Goal: Download file/media

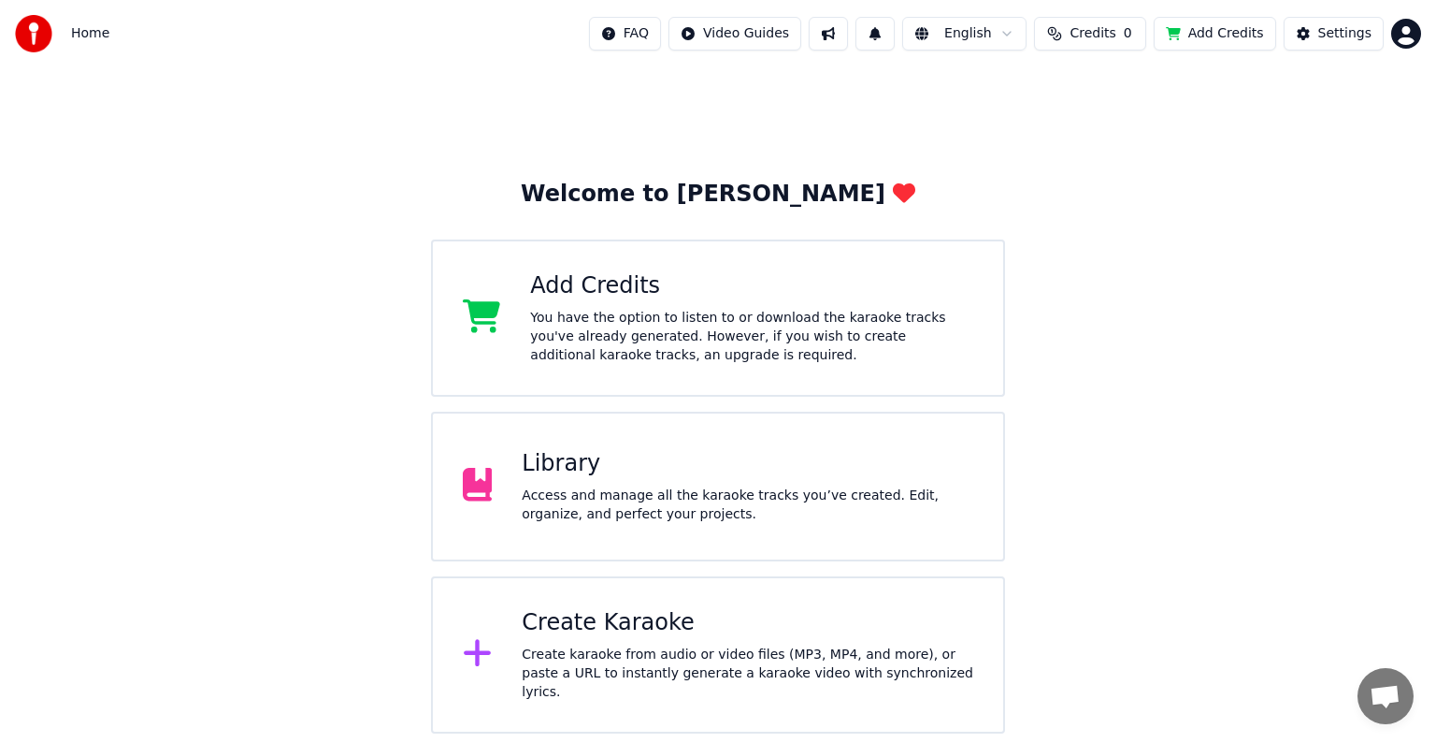
click at [780, 457] on div "Library" at bounding box center [748, 464] width 452 height 30
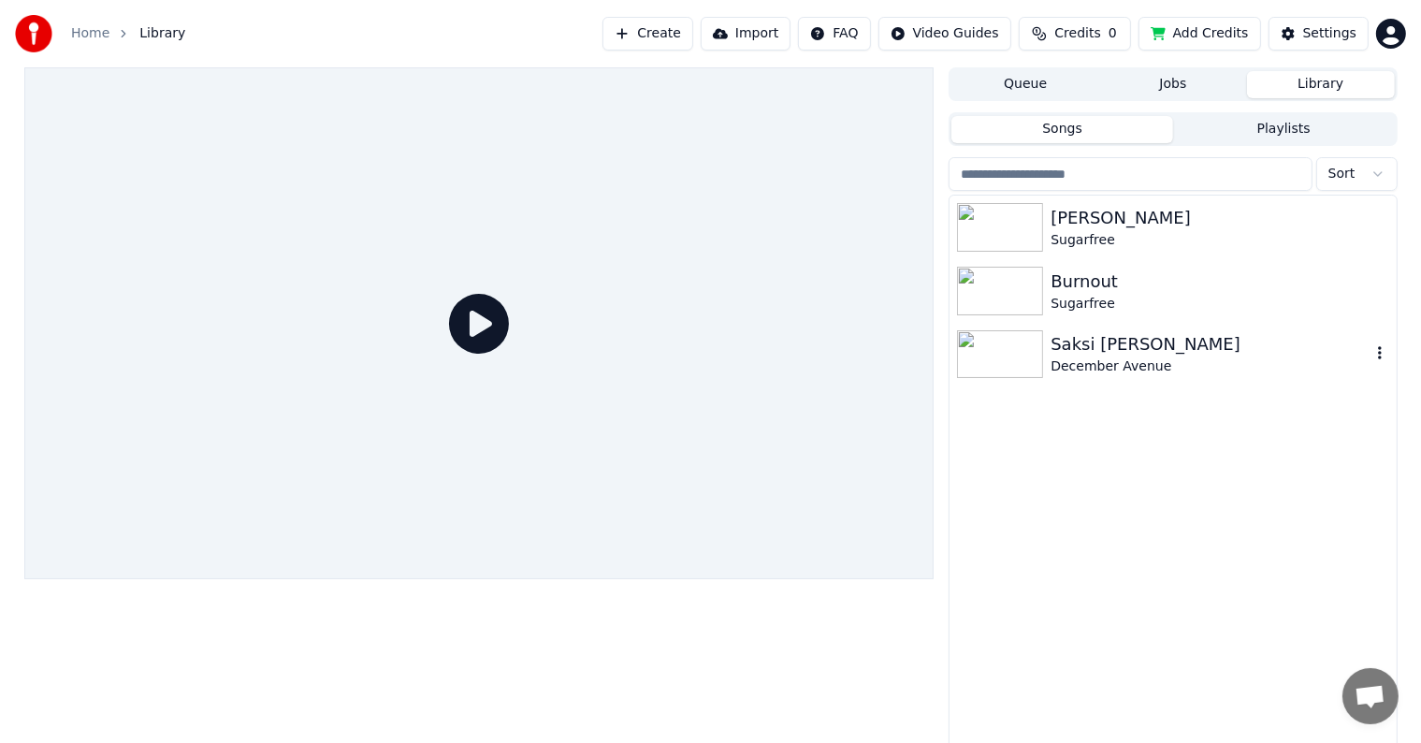
click at [987, 339] on img at bounding box center [1000, 354] width 86 height 49
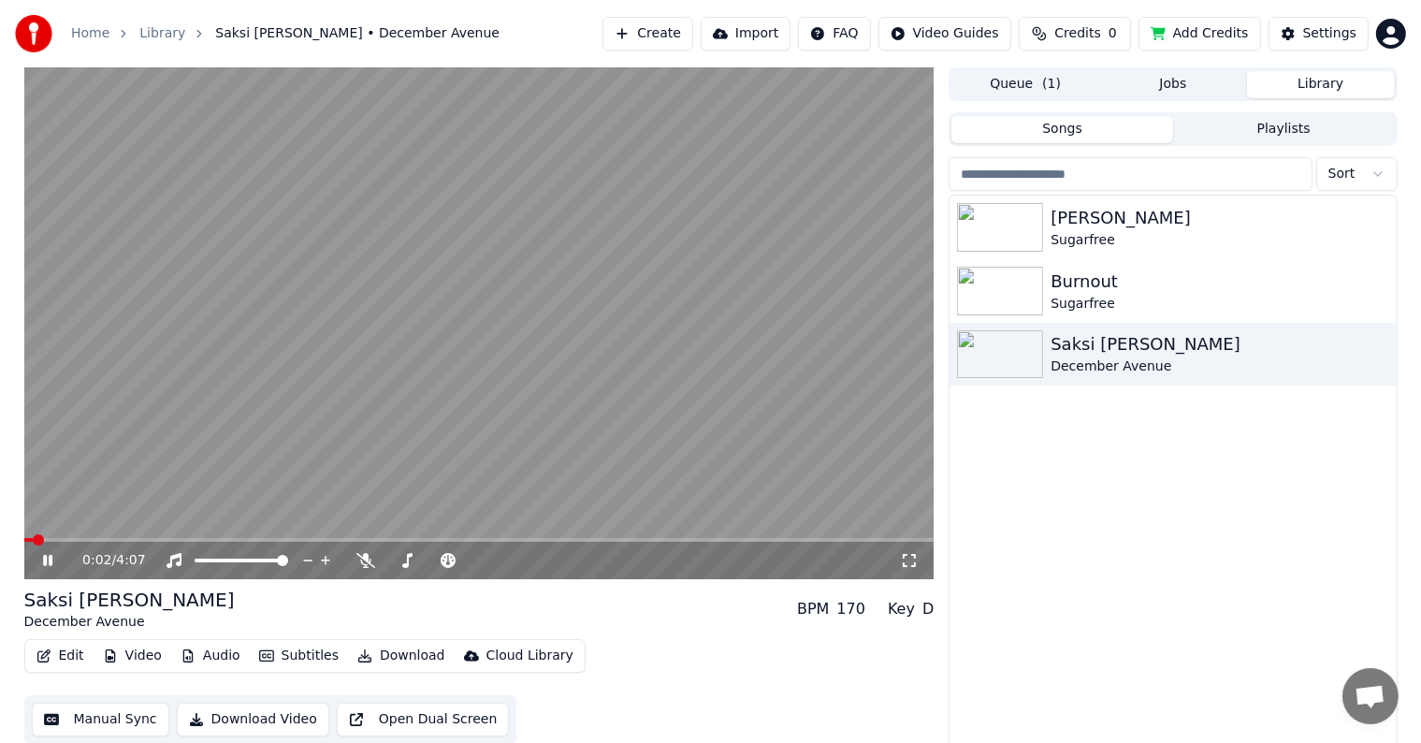
click at [198, 718] on button "Download Video" at bounding box center [253, 719] width 152 height 34
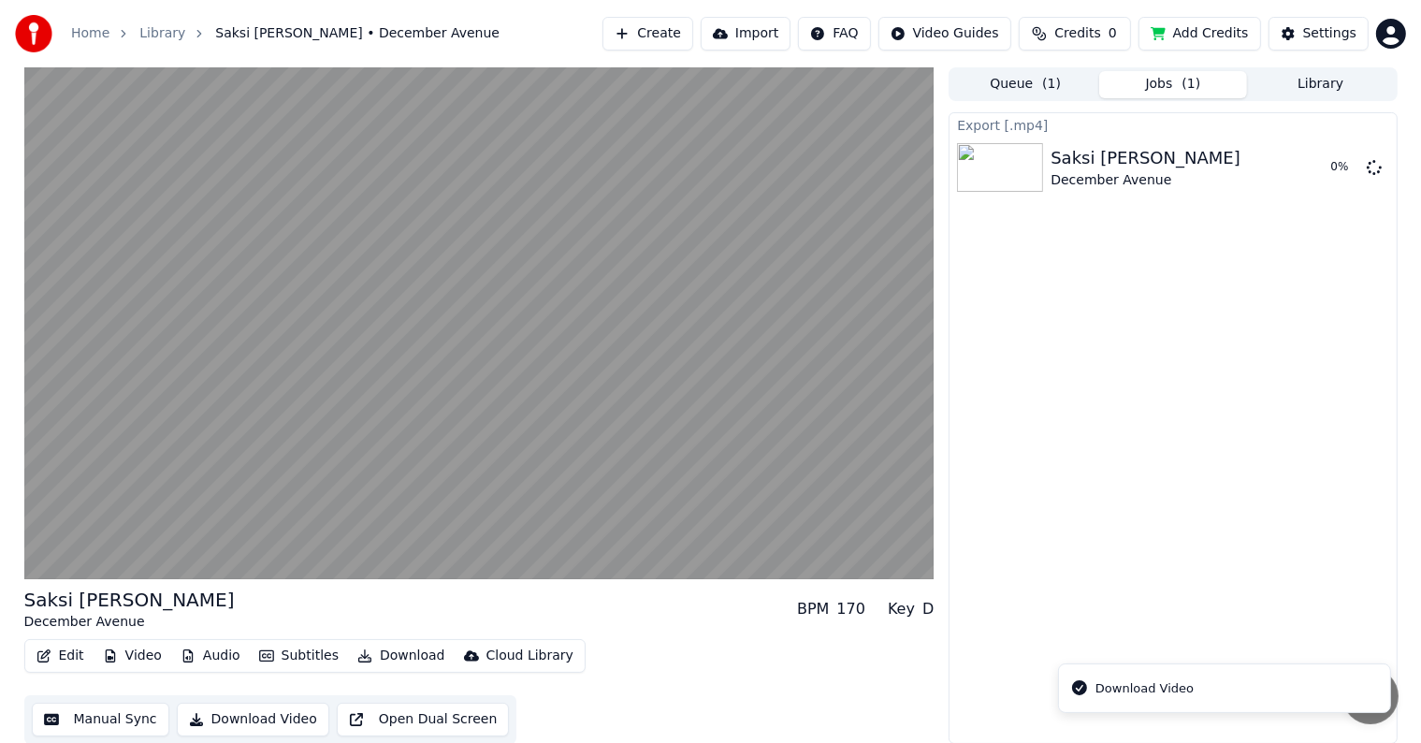
click at [1136, 696] on div "Download Video" at bounding box center [1144, 688] width 98 height 19
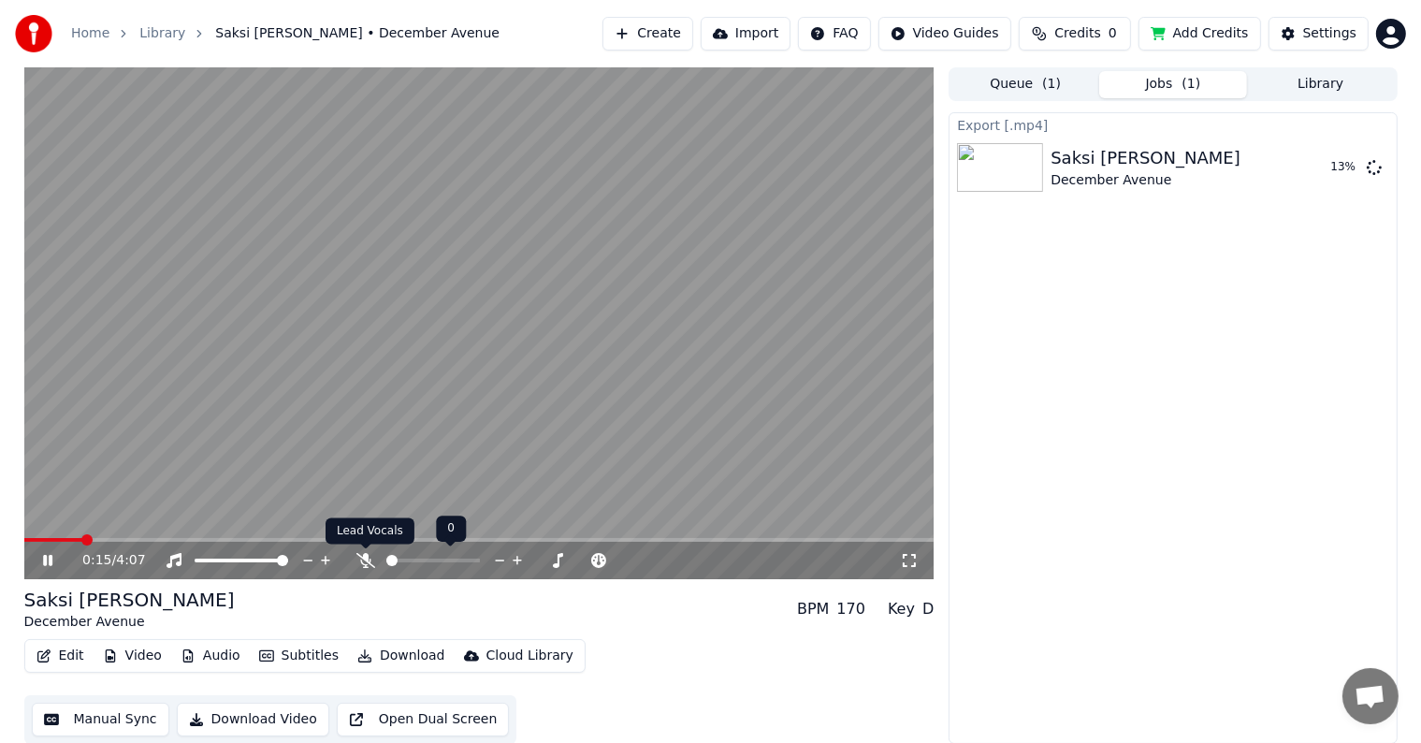
click at [369, 561] on icon at bounding box center [365, 560] width 19 height 15
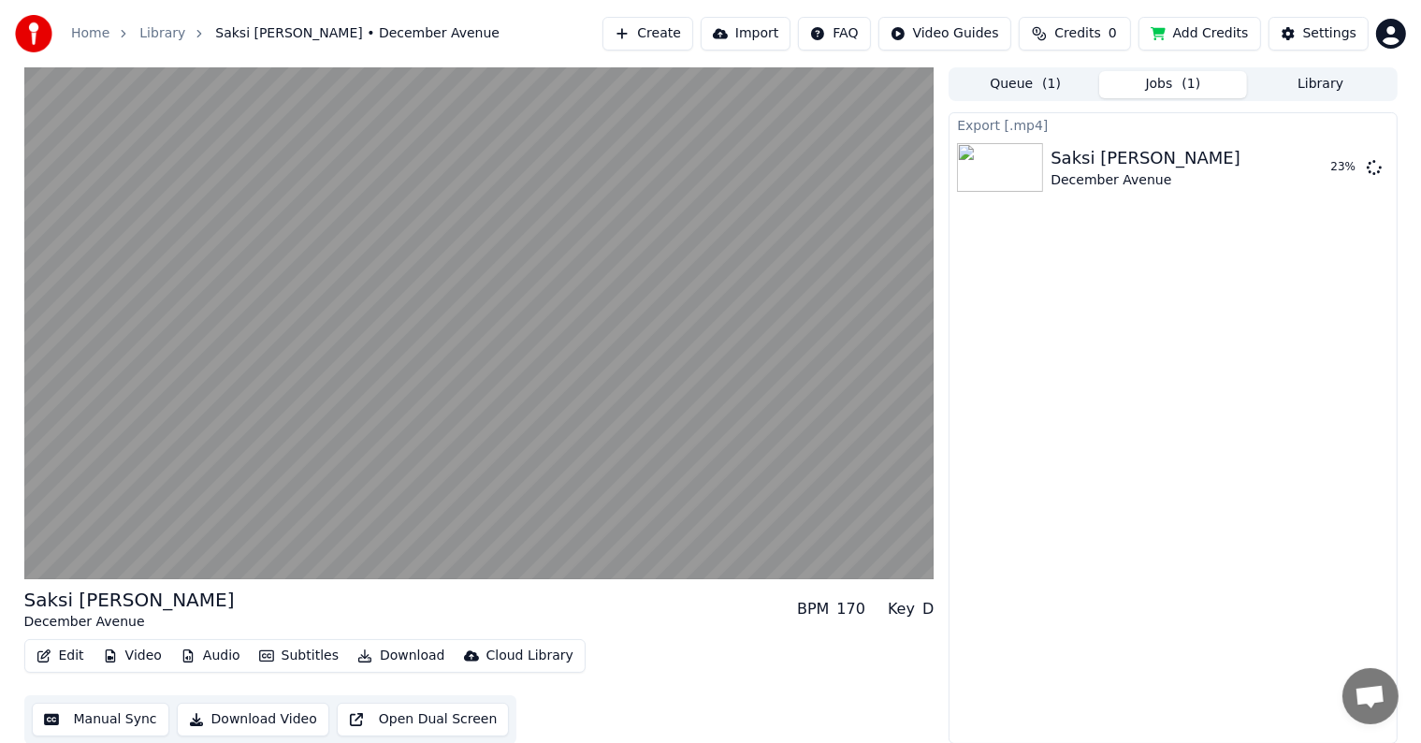
click at [382, 656] on button "Download" at bounding box center [401, 655] width 103 height 26
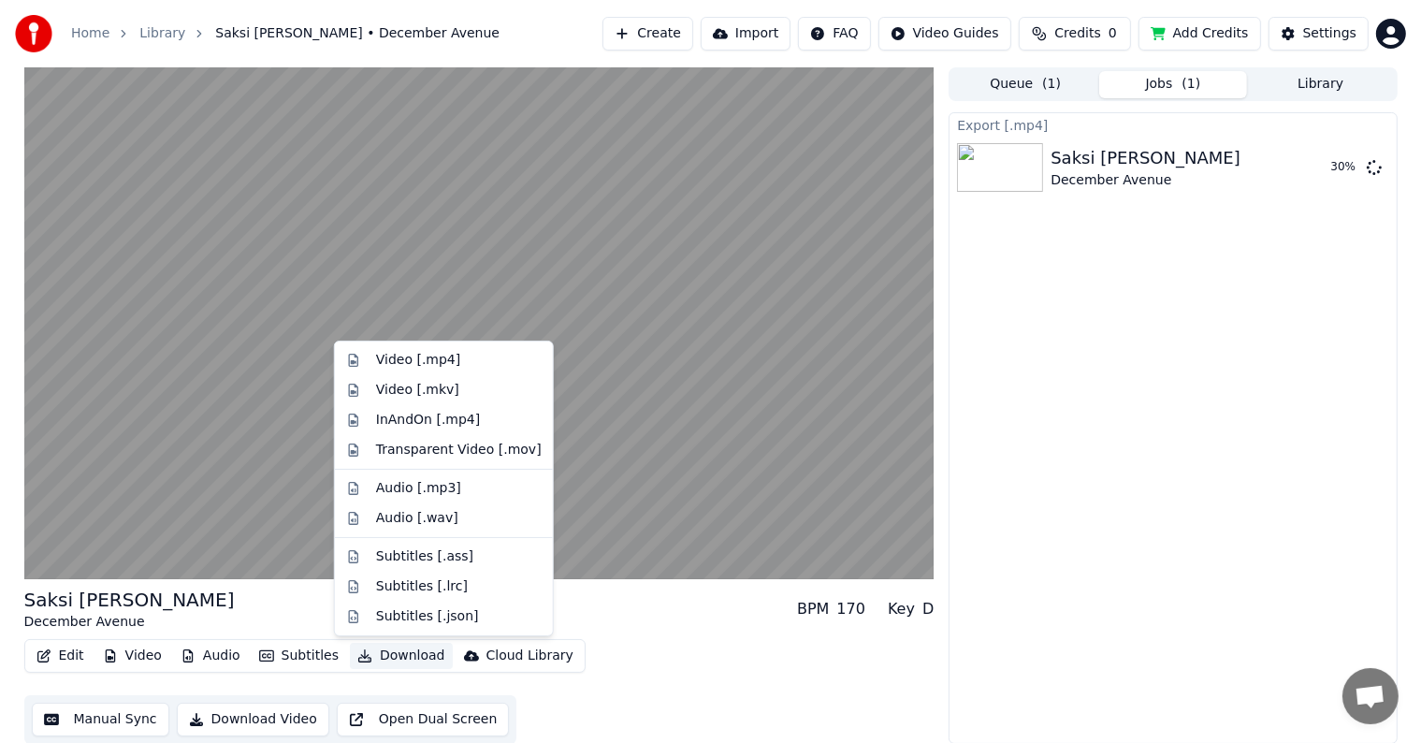
click at [382, 656] on button "Download" at bounding box center [401, 655] width 103 height 26
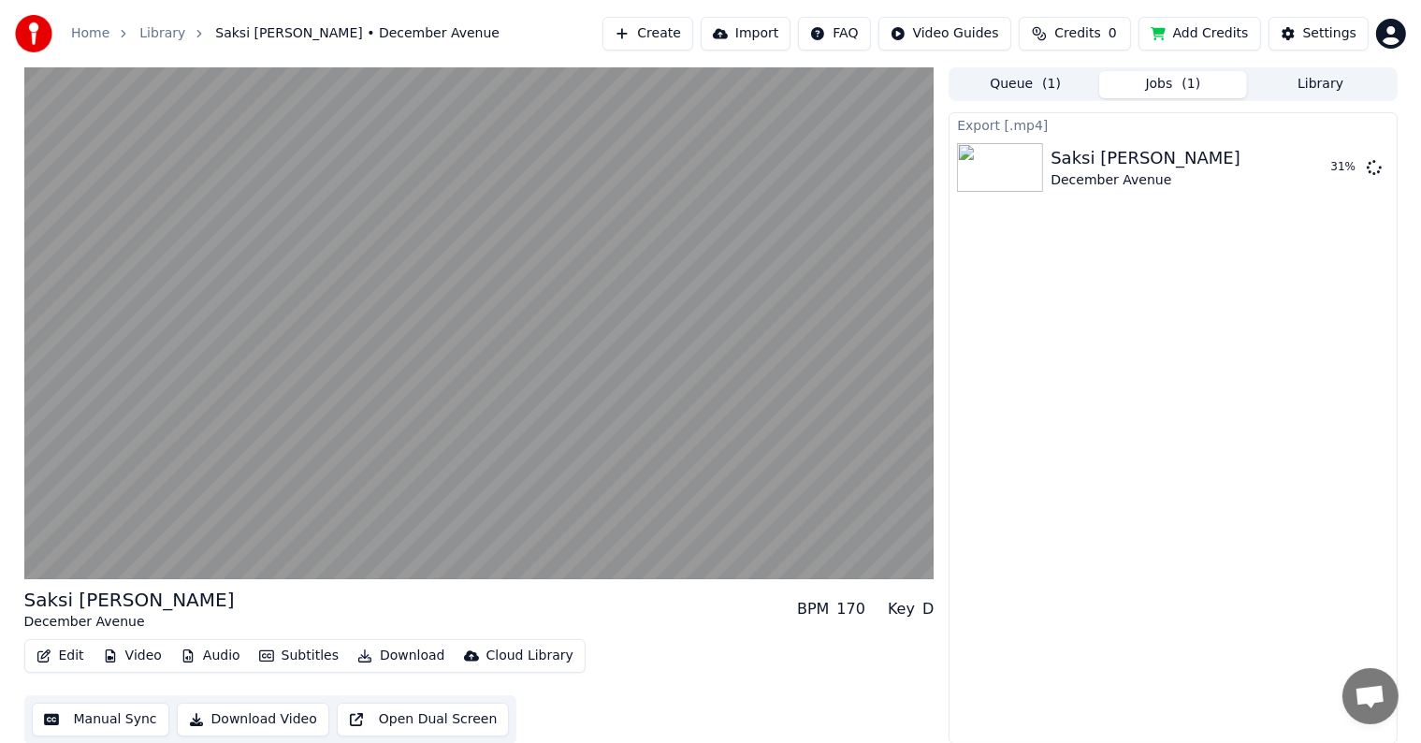
click at [596, 612] on div "Saksi [PERSON_NAME] December Avenue BPM 170 Key D" at bounding box center [479, 608] width 910 height 45
click at [445, 599] on div "Saksi [PERSON_NAME] December Avenue BPM 170 Key D" at bounding box center [479, 608] width 910 height 45
click at [397, 589] on div "Saksi [PERSON_NAME] December Avenue BPM 170 Key D" at bounding box center [479, 608] width 910 height 45
click at [619, 606] on div "Saksi [PERSON_NAME] December Avenue BPM 170 Key D" at bounding box center [479, 607] width 910 height 45
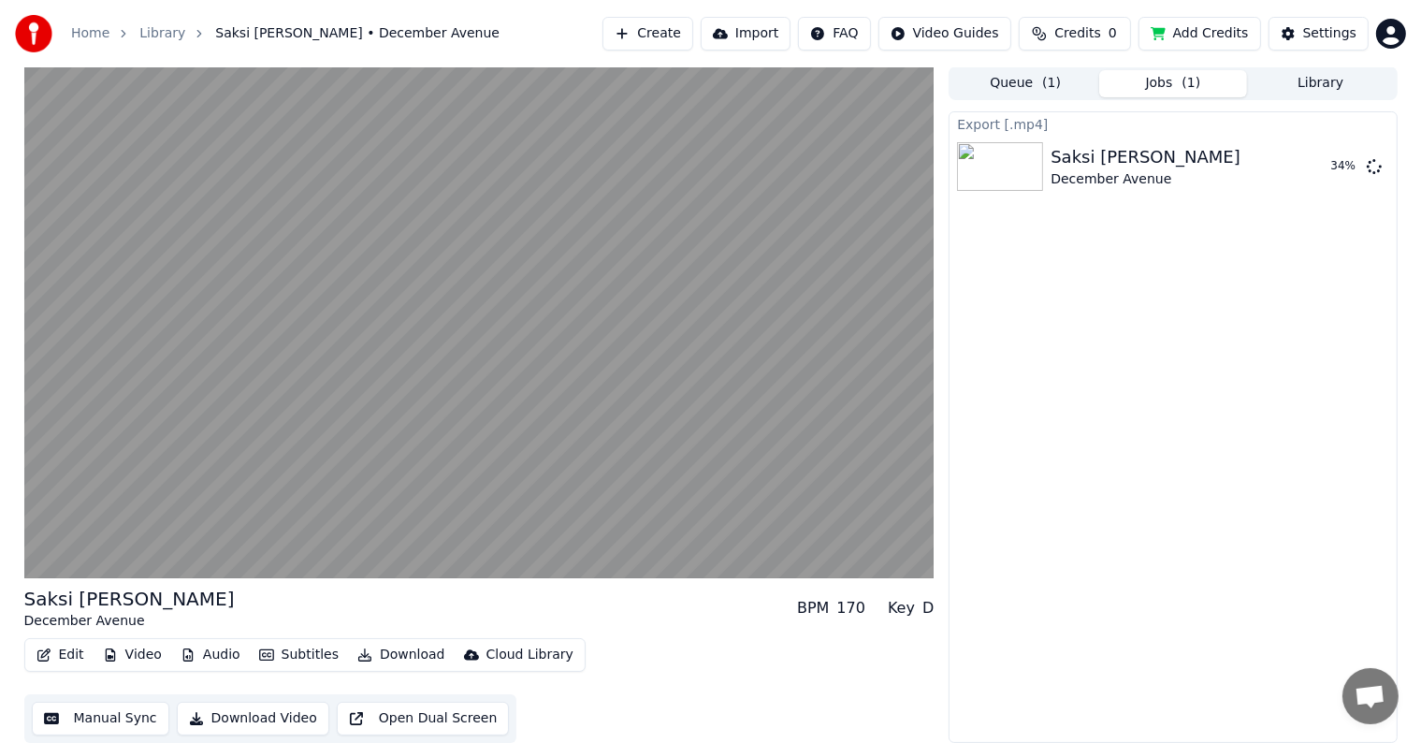
click at [473, 594] on div "Saksi [PERSON_NAME] December Avenue BPM 170 Key D" at bounding box center [479, 607] width 910 height 45
click at [508, 605] on div "Saksi [PERSON_NAME] December Avenue BPM 170 Key D" at bounding box center [479, 607] width 910 height 45
click at [453, 603] on div "Saksi [PERSON_NAME] December Avenue BPM 170 Key D" at bounding box center [479, 607] width 910 height 45
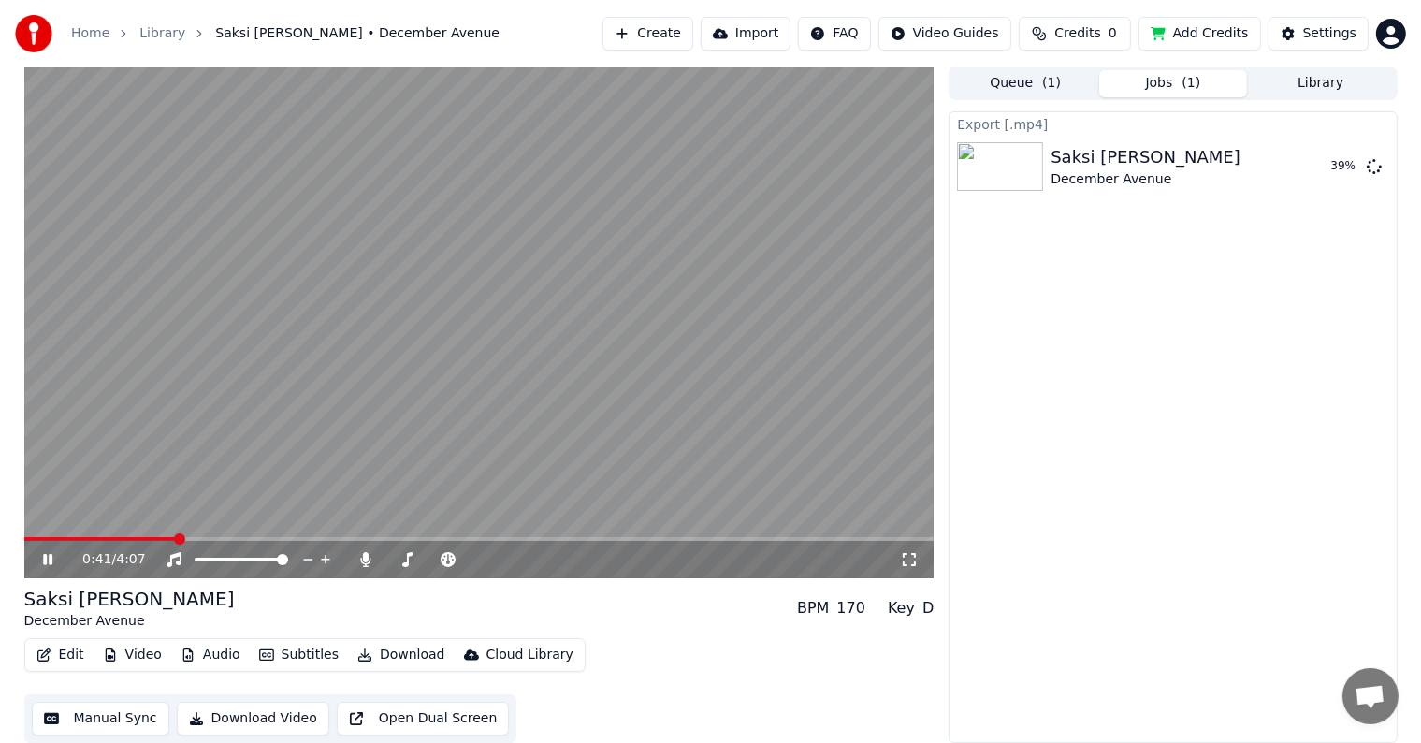
click at [212, 652] on button "Audio" at bounding box center [210, 655] width 75 height 26
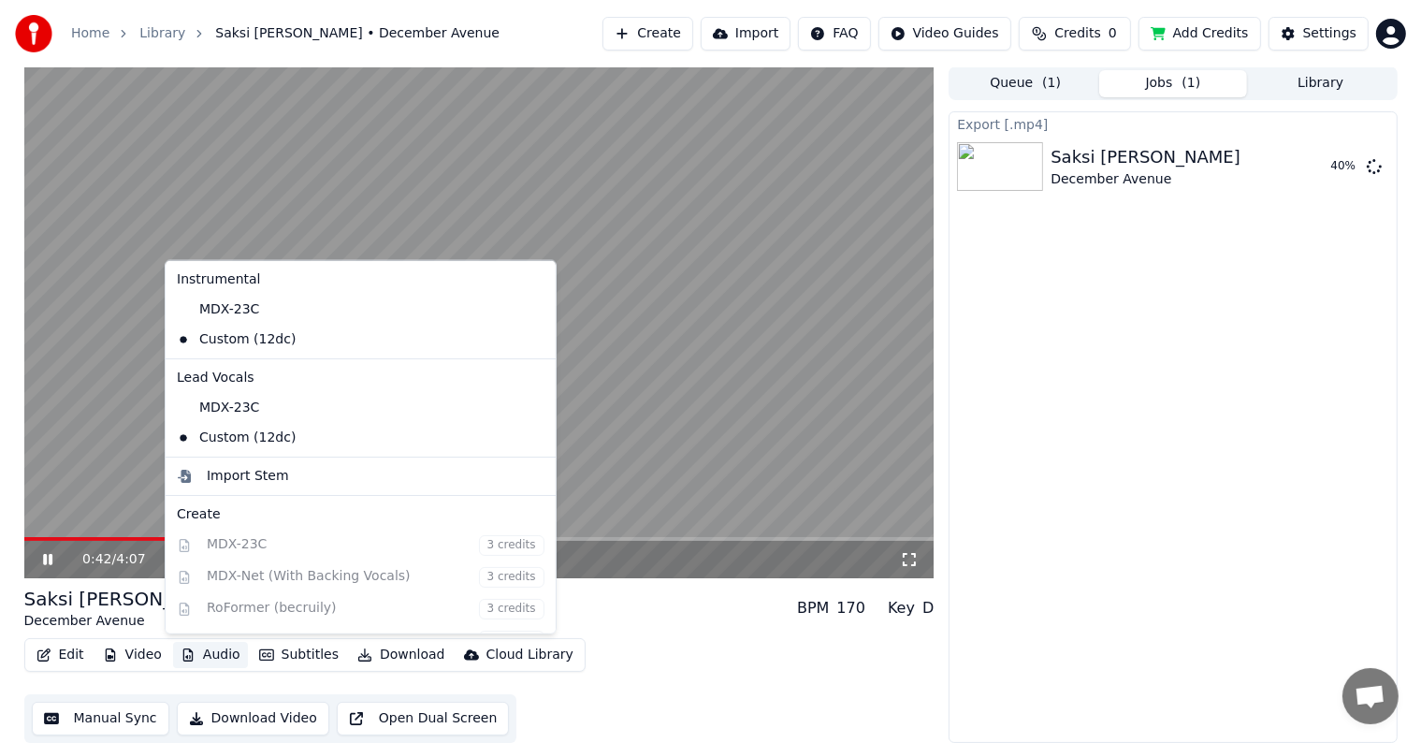
click at [212, 652] on button "Audio" at bounding box center [210, 655] width 75 height 26
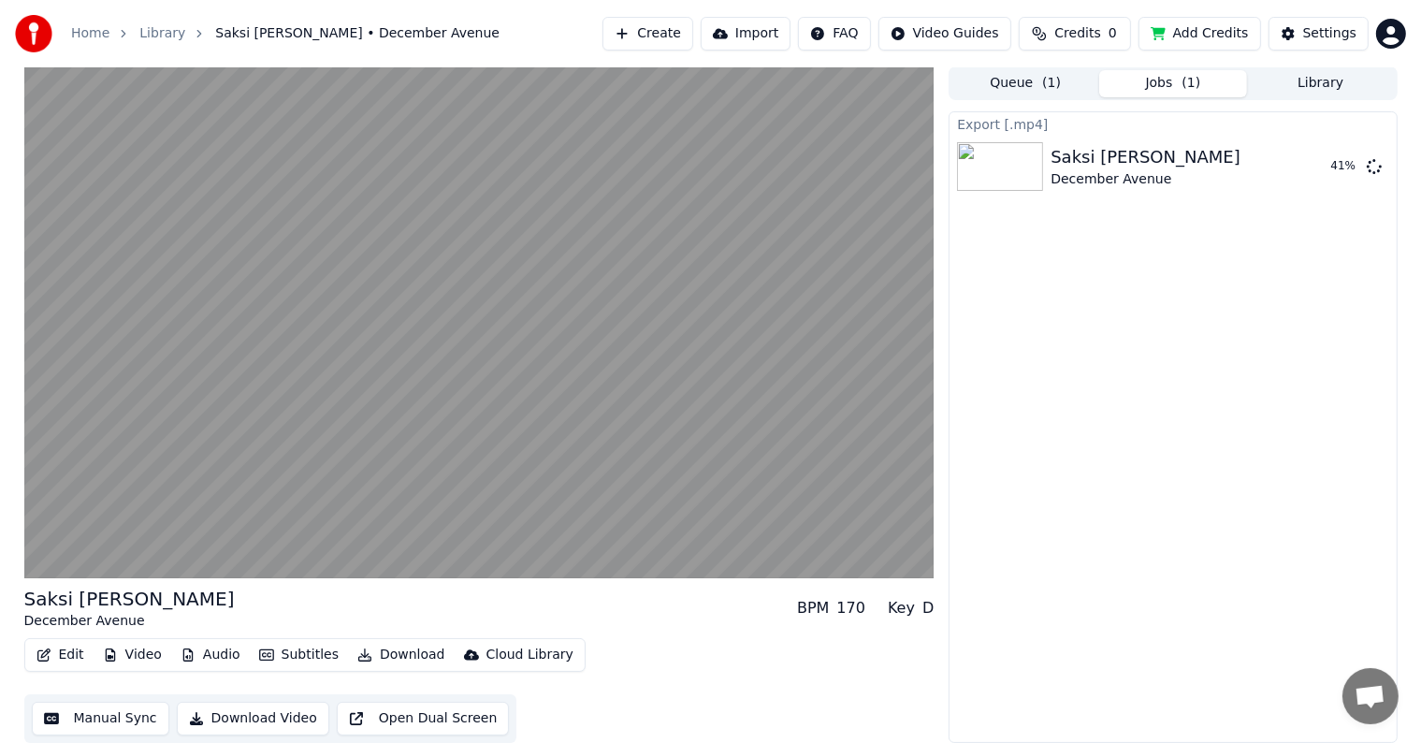
click at [291, 646] on button "Subtitles" at bounding box center [299, 655] width 94 height 26
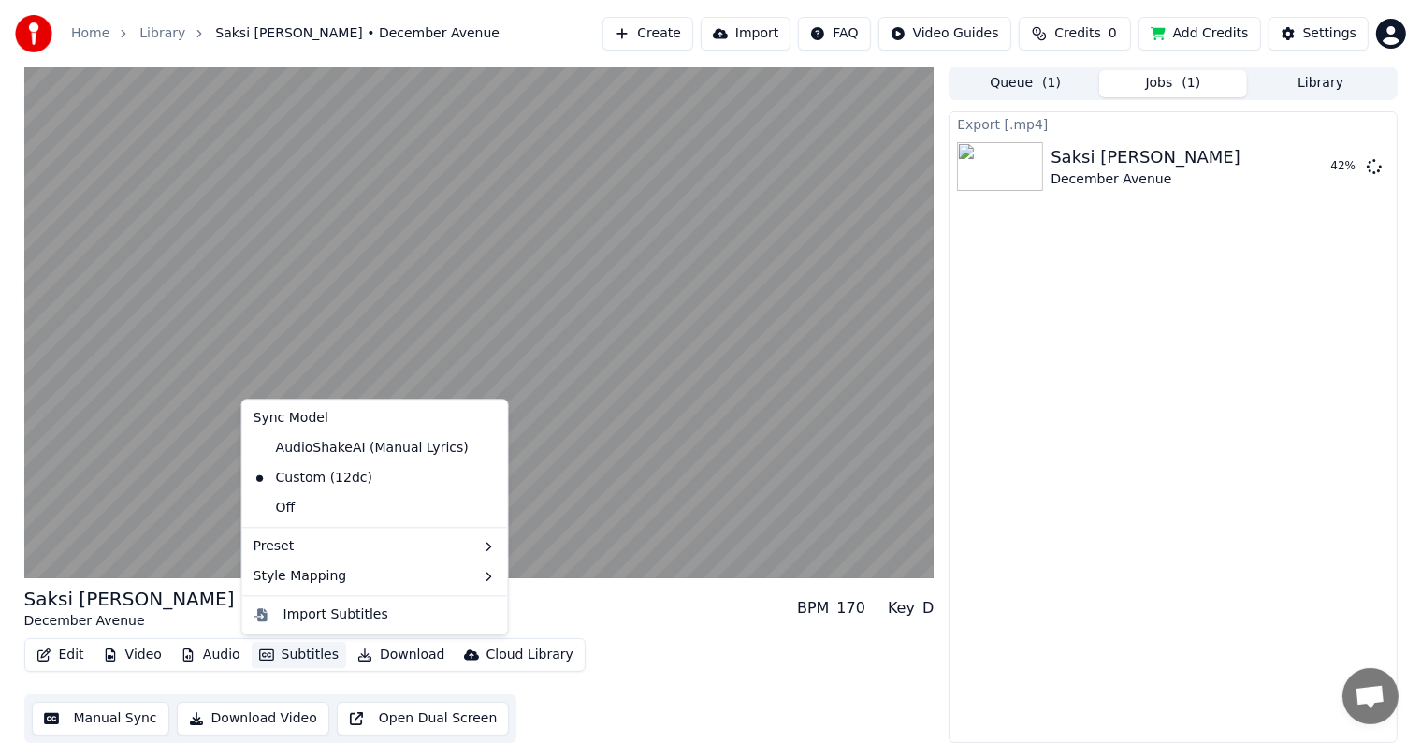
click at [291, 646] on button "Subtitles" at bounding box center [299, 655] width 94 height 26
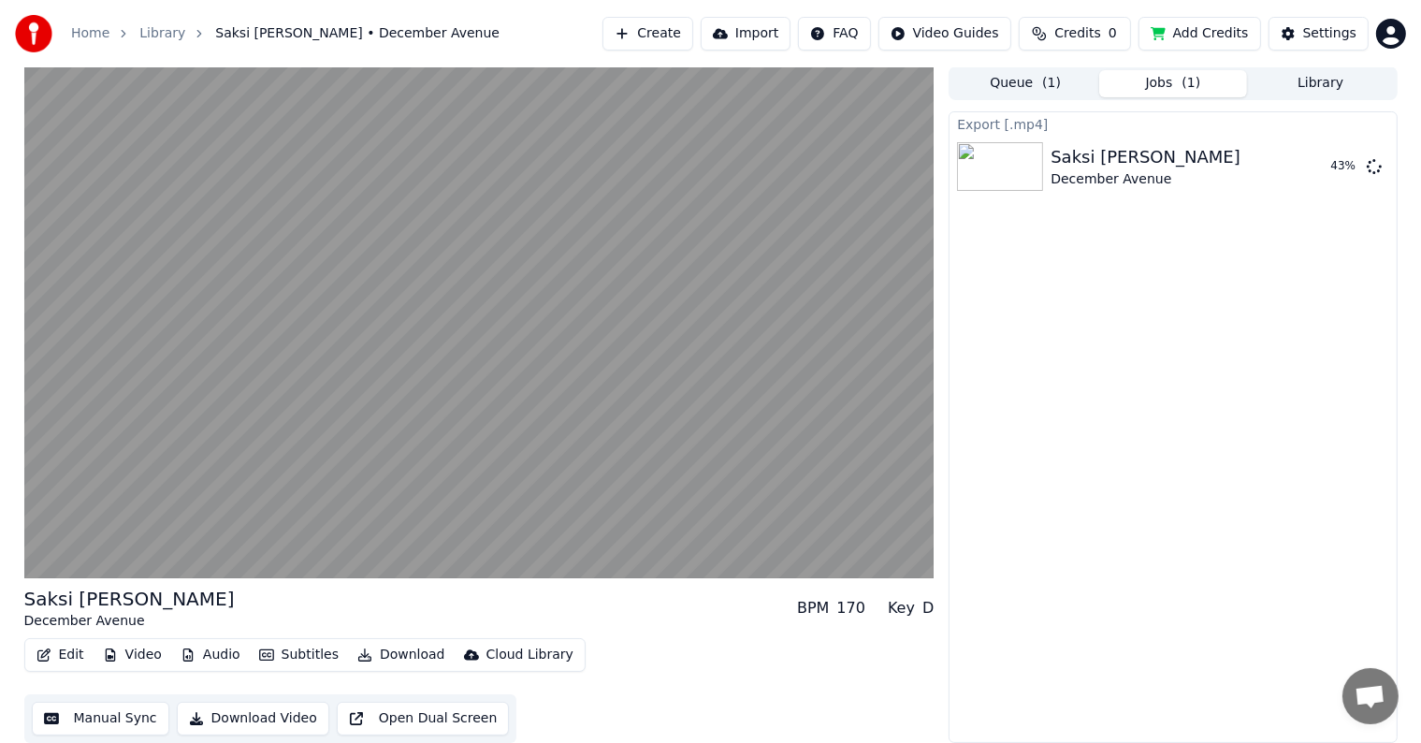
click at [540, 617] on div "Saksi [PERSON_NAME] December Avenue BPM 170 Key D" at bounding box center [479, 607] width 910 height 45
click at [500, 624] on div "Saksi [PERSON_NAME] December Avenue BPM 170 Key D" at bounding box center [479, 607] width 910 height 45
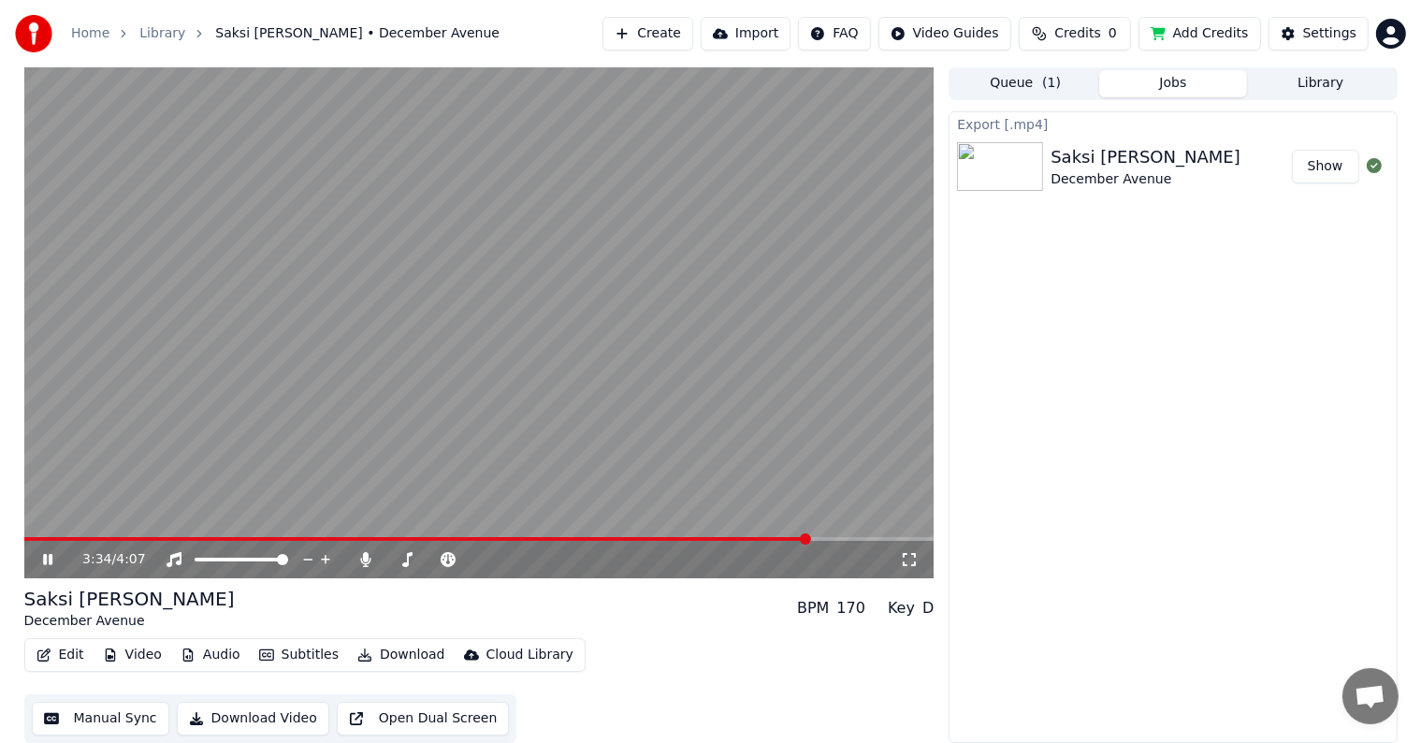
click at [747, 389] on video at bounding box center [479, 322] width 910 height 512
click at [1332, 161] on button "Show" at bounding box center [1325, 167] width 67 height 34
click at [183, 599] on div "Saksi [PERSON_NAME] December Avenue BPM 170 Key D" at bounding box center [479, 607] width 910 height 45
click at [129, 651] on button "Video" at bounding box center [132, 655] width 74 height 26
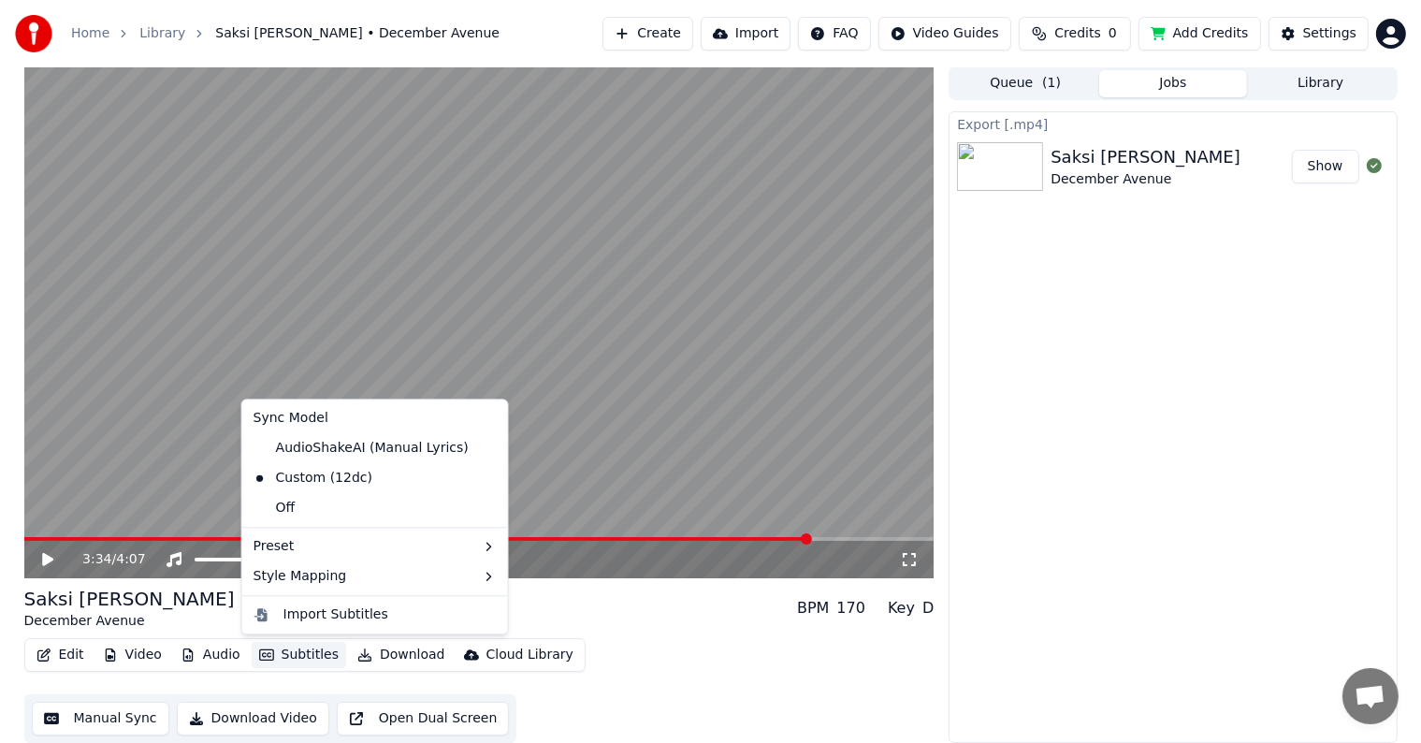
click at [37, 551] on div "3:34 / 4:07" at bounding box center [479, 559] width 895 height 19
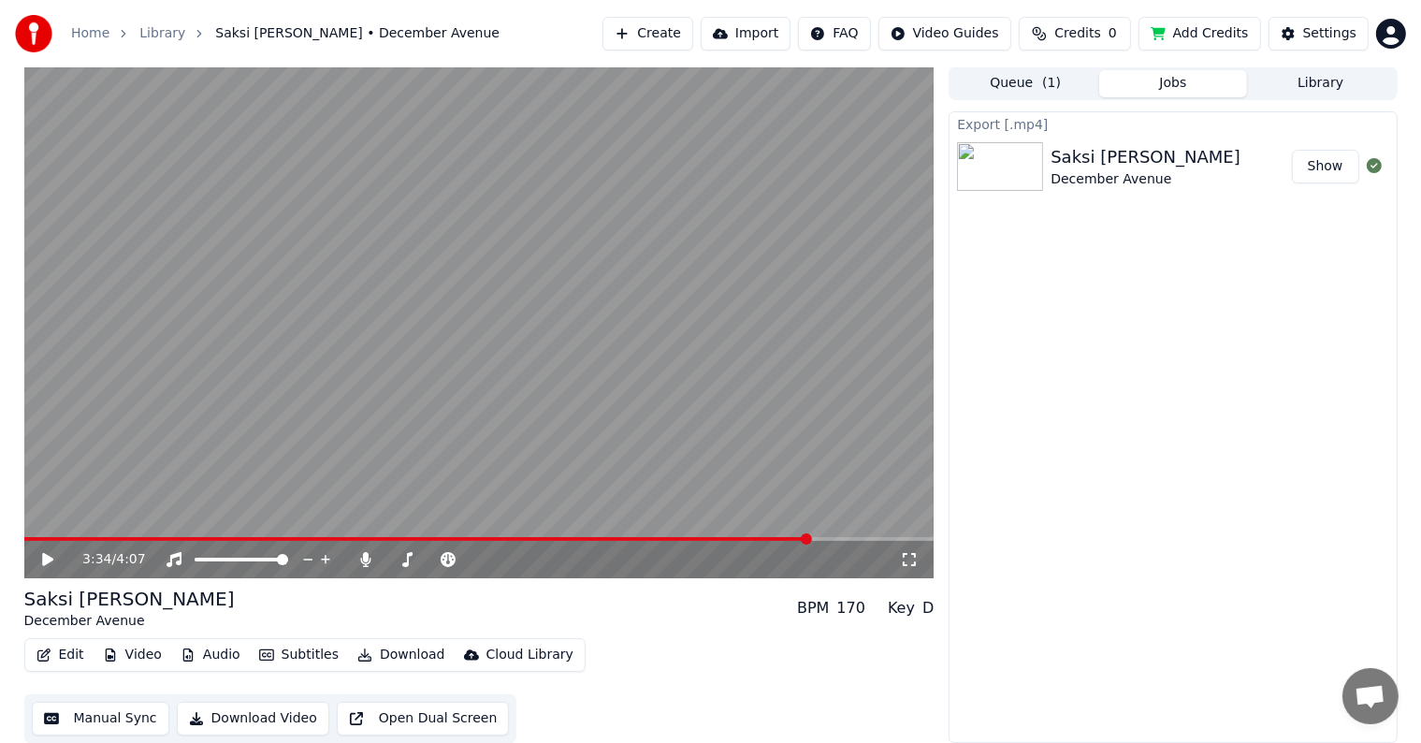
click at [46, 561] on icon at bounding box center [47, 559] width 11 height 13
click at [30, 535] on video at bounding box center [479, 322] width 910 height 512
click at [30, 538] on span at bounding box center [27, 539] width 7 height 4
click at [45, 562] on icon at bounding box center [47, 559] width 11 height 13
click at [47, 556] on icon at bounding box center [61, 559] width 44 height 15
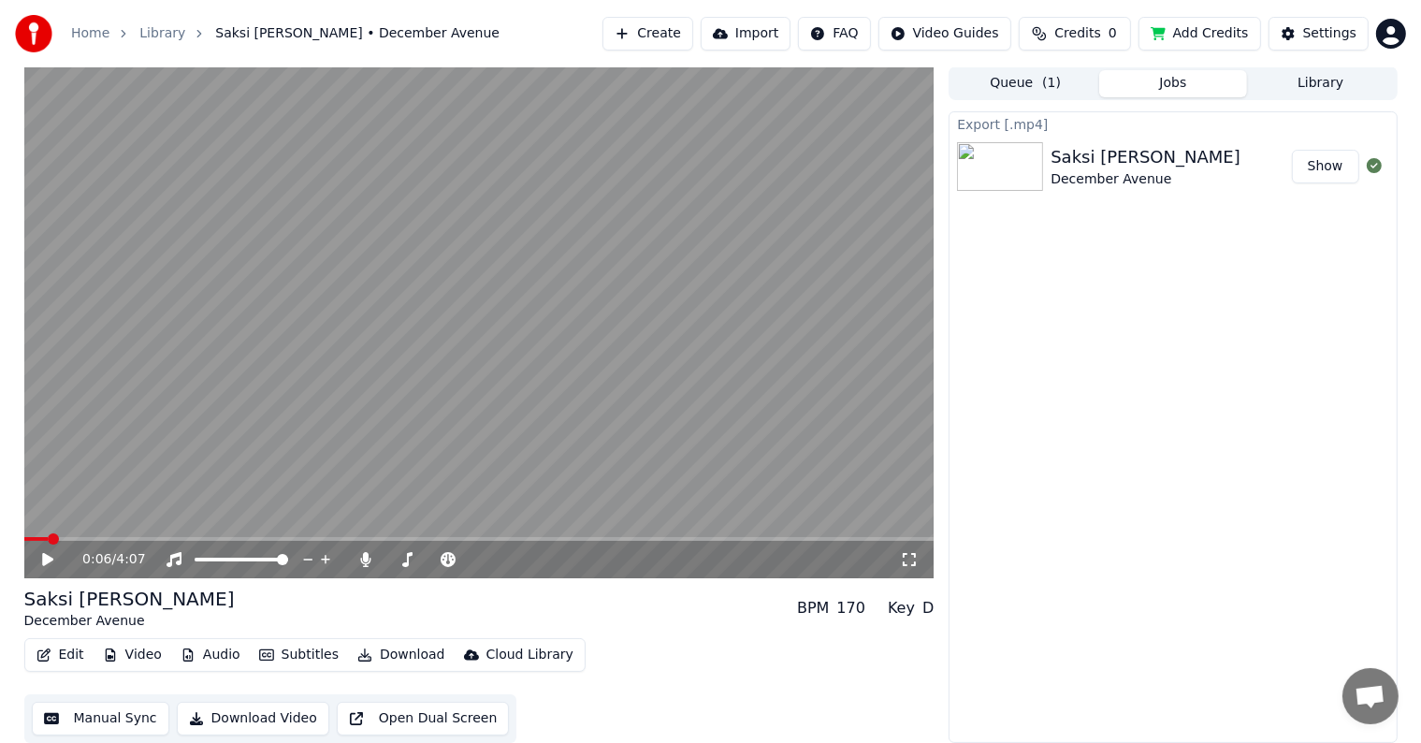
click at [278, 714] on button "Download Video" at bounding box center [253, 718] width 152 height 34
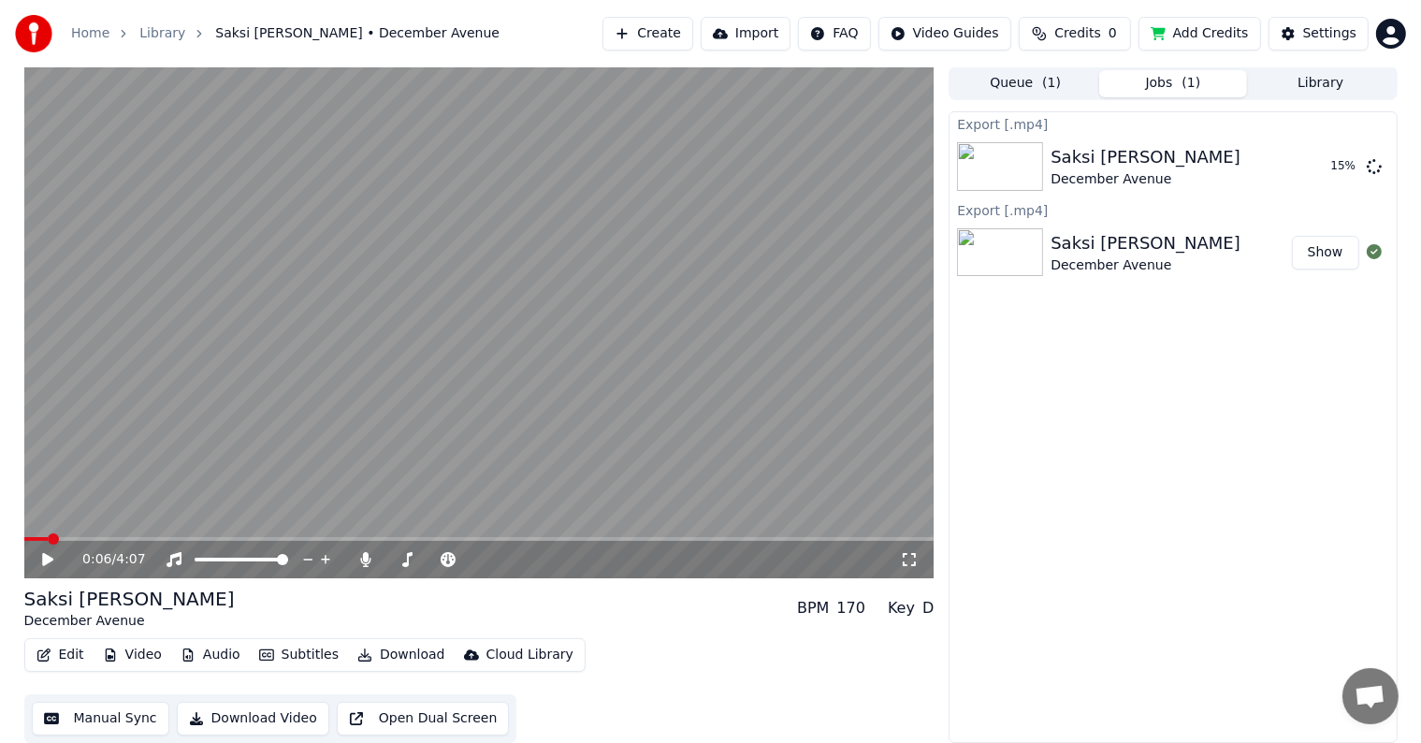
click at [393, 656] on button "Download" at bounding box center [401, 655] width 103 height 26
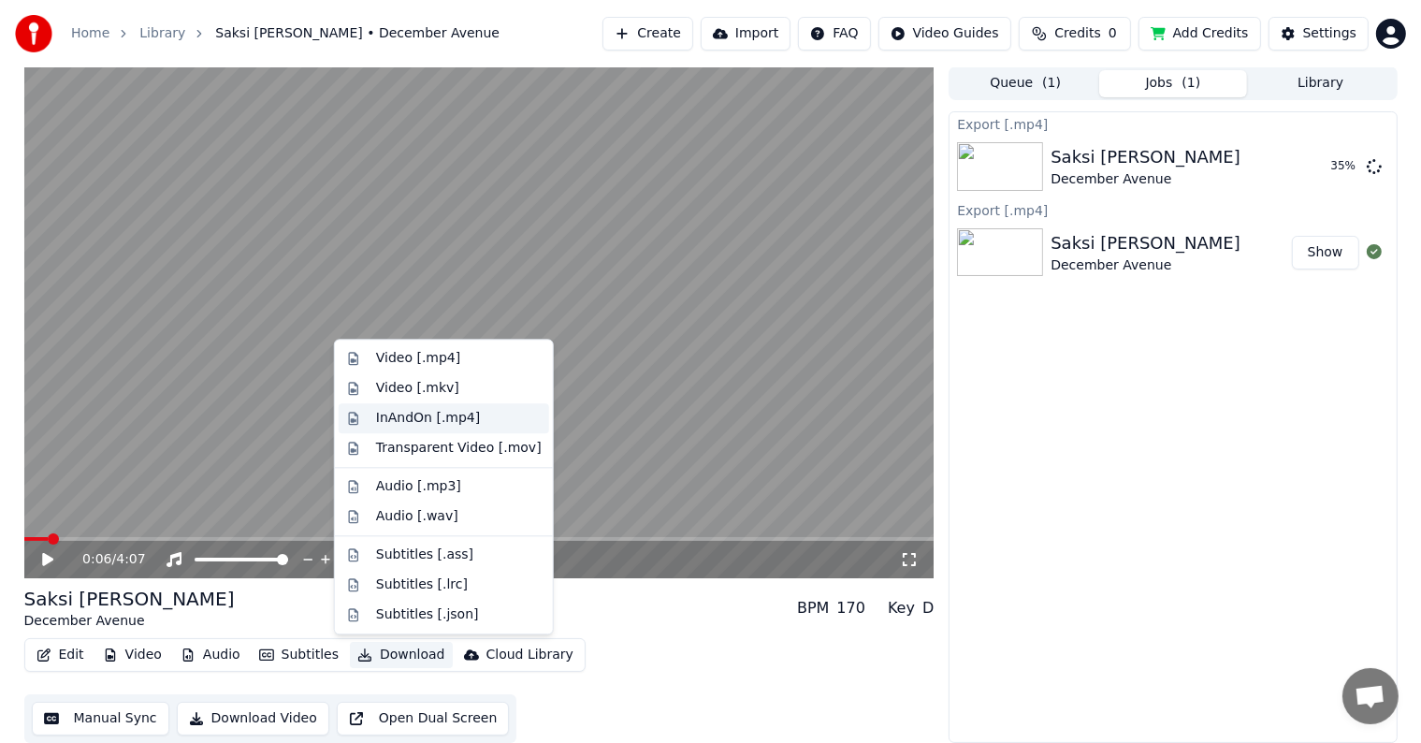
click at [475, 415] on div "InAndOn [.mp4]" at bounding box center [459, 418] width 166 height 19
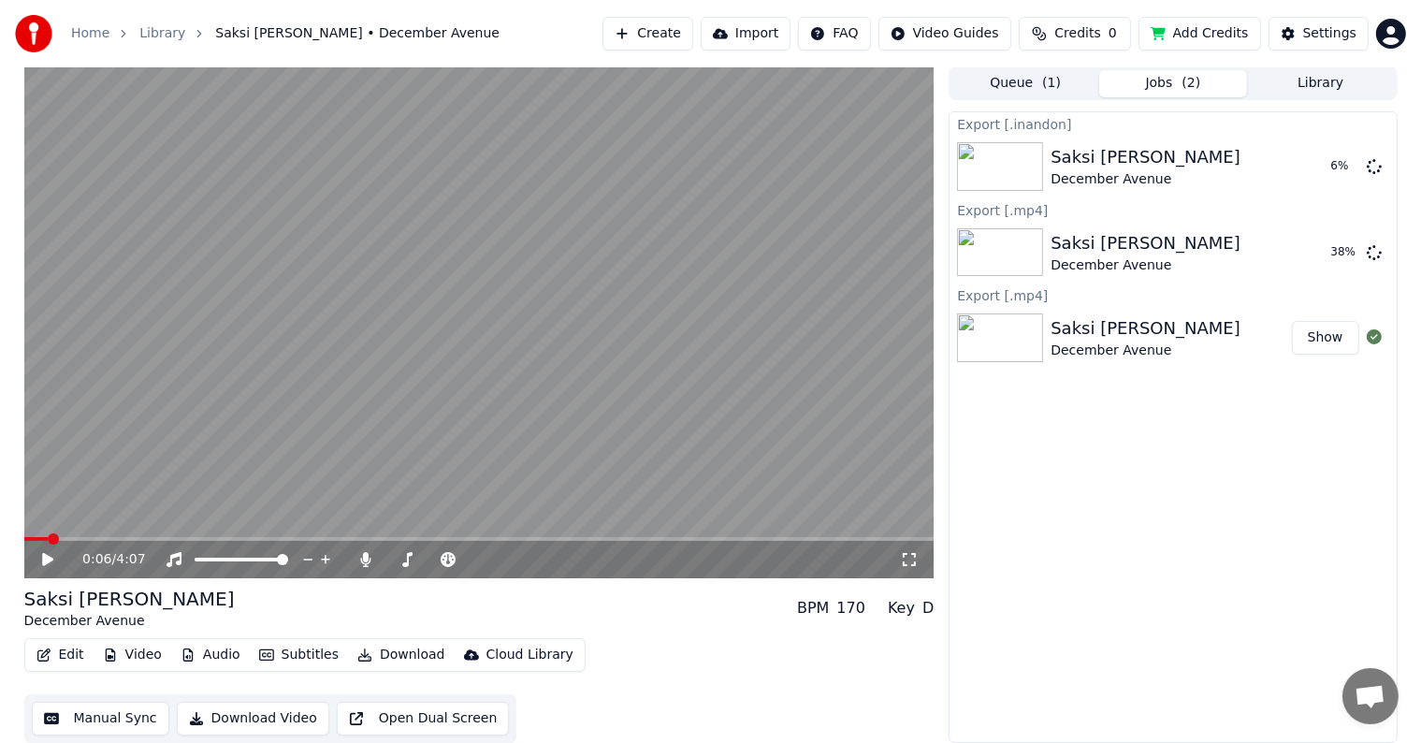
click at [697, 607] on div "Saksi [PERSON_NAME] December Avenue BPM 170 Key D" at bounding box center [479, 607] width 910 height 45
click at [672, 613] on div "Saksi [PERSON_NAME] December Avenue BPM 170 Key D" at bounding box center [479, 607] width 910 height 45
click at [682, 615] on div "Saksi [PERSON_NAME] December Avenue BPM 170 Key D" at bounding box center [479, 607] width 910 height 45
click at [663, 620] on div "Saksi [PERSON_NAME] December Avenue BPM 170 Key D" at bounding box center [479, 607] width 910 height 45
click at [692, 620] on div "Saksi [PERSON_NAME] December Avenue BPM 170 Key D" at bounding box center [479, 607] width 910 height 45
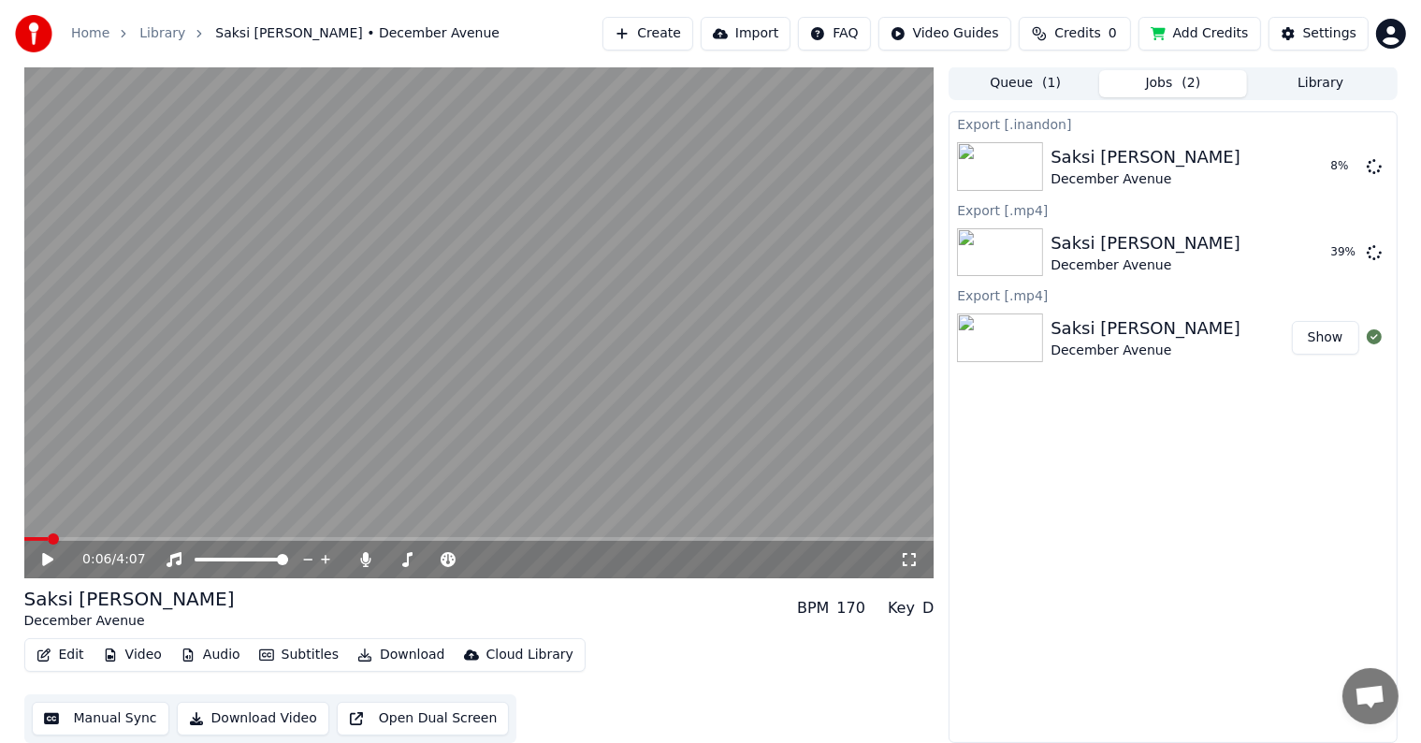
click at [648, 628] on div "Saksi [PERSON_NAME] December Avenue BPM 170 Key D" at bounding box center [479, 607] width 910 height 45
click at [30, 539] on span at bounding box center [35, 539] width 23 height 4
click at [36, 556] on div "0:02 / 4:07" at bounding box center [479, 559] width 895 height 19
click at [42, 557] on icon at bounding box center [47, 559] width 11 height 13
click at [31, 538] on span at bounding box center [36, 538] width 11 height 11
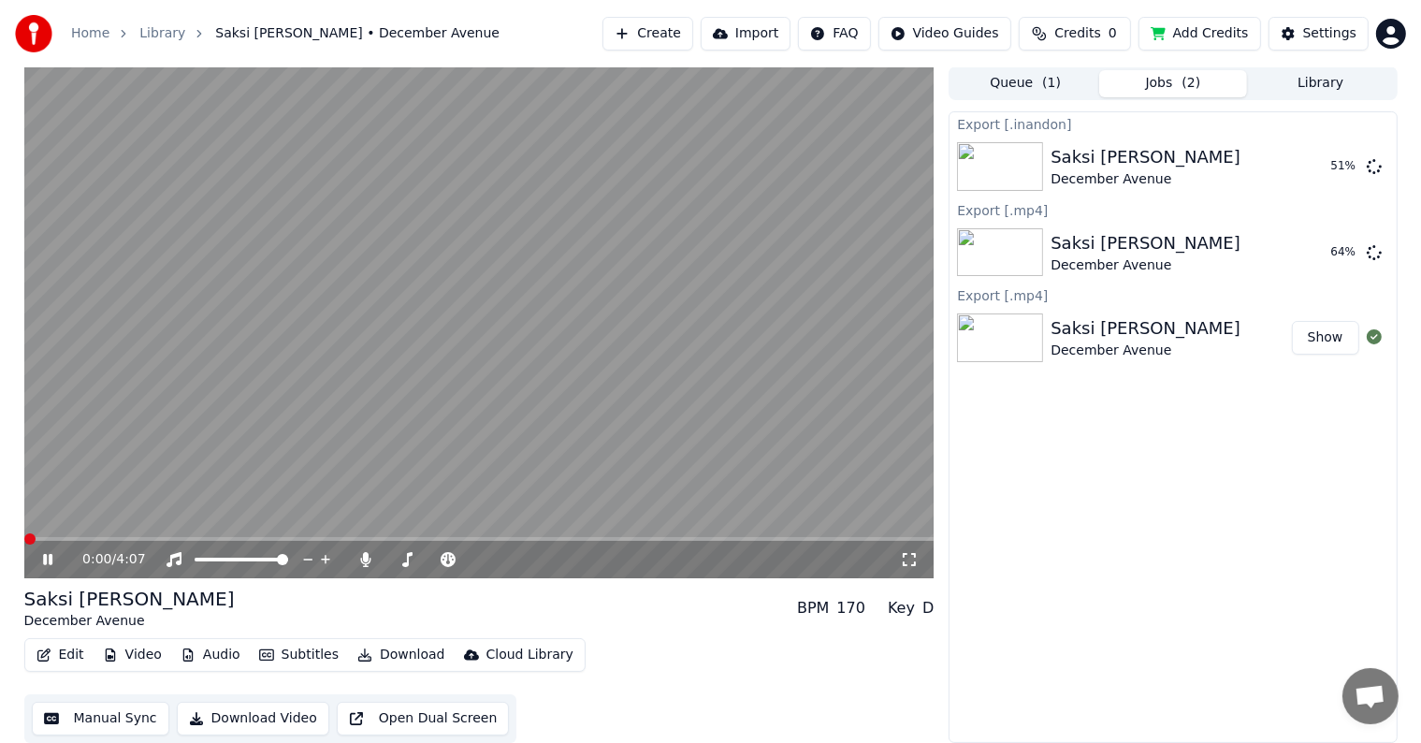
click at [496, 618] on div "Saksi [PERSON_NAME] December Avenue BPM 170 Key D" at bounding box center [479, 607] width 910 height 45
click at [452, 616] on div "Saksi [PERSON_NAME] December Avenue BPM 170 Key D" at bounding box center [479, 607] width 910 height 45
click at [490, 424] on video at bounding box center [479, 322] width 910 height 512
click at [605, 537] on span at bounding box center [479, 539] width 910 height 4
click at [45, 561] on icon at bounding box center [47, 559] width 11 height 13
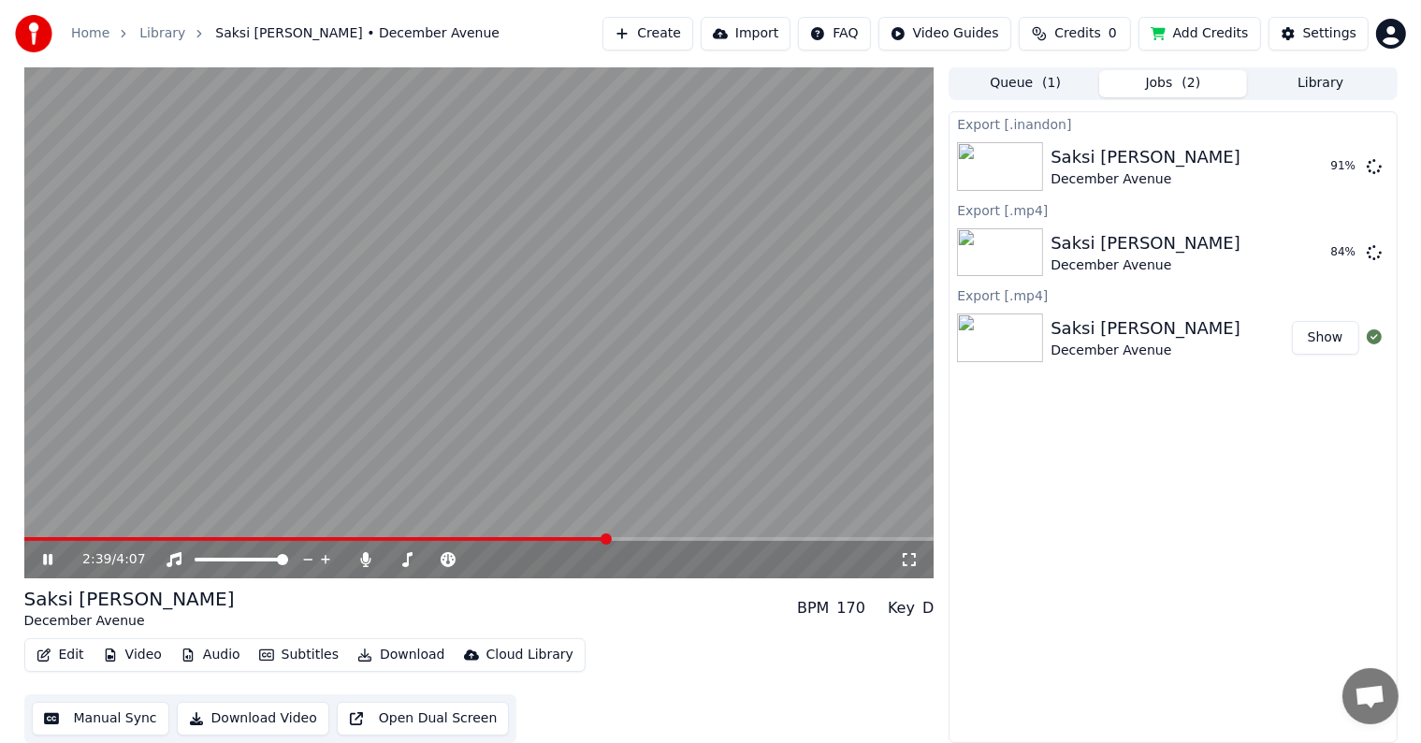
click at [566, 617] on div "Saksi [PERSON_NAME] December Avenue BPM 170 Key D" at bounding box center [479, 607] width 910 height 45
click at [37, 557] on div "2:53 / 4:07" at bounding box center [479, 559] width 895 height 19
click at [44, 557] on icon at bounding box center [47, 559] width 9 height 11
click at [1324, 165] on button "Show" at bounding box center [1325, 167] width 67 height 34
click at [1321, 247] on button "Show" at bounding box center [1325, 253] width 67 height 34
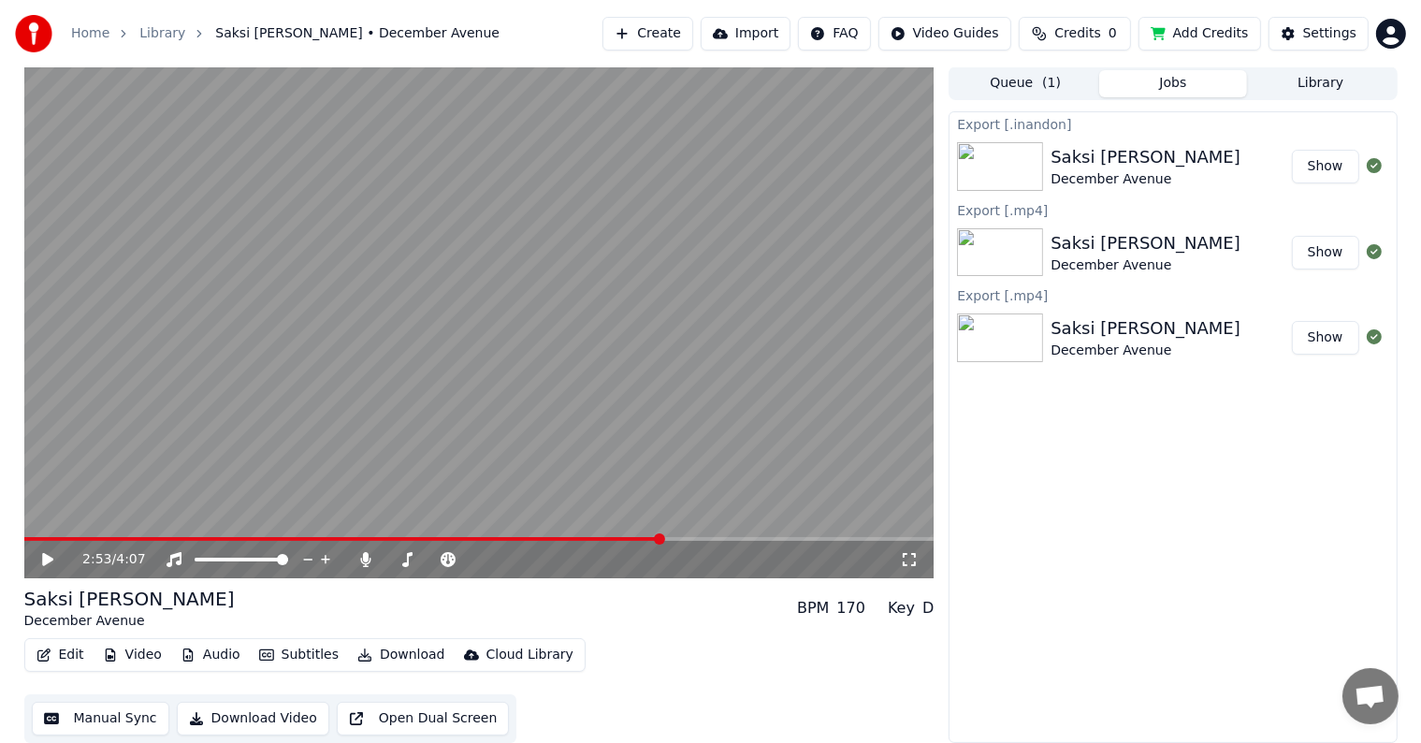
click at [1327, 262] on button "Show" at bounding box center [1325, 253] width 67 height 34
click at [1328, 254] on button "Show" at bounding box center [1325, 253] width 67 height 34
click at [1157, 160] on div "Saksi [PERSON_NAME]" at bounding box center [1145, 157] width 190 height 26
click at [1328, 164] on button "Show" at bounding box center [1325, 167] width 67 height 34
click at [392, 656] on button "Download" at bounding box center [401, 655] width 103 height 26
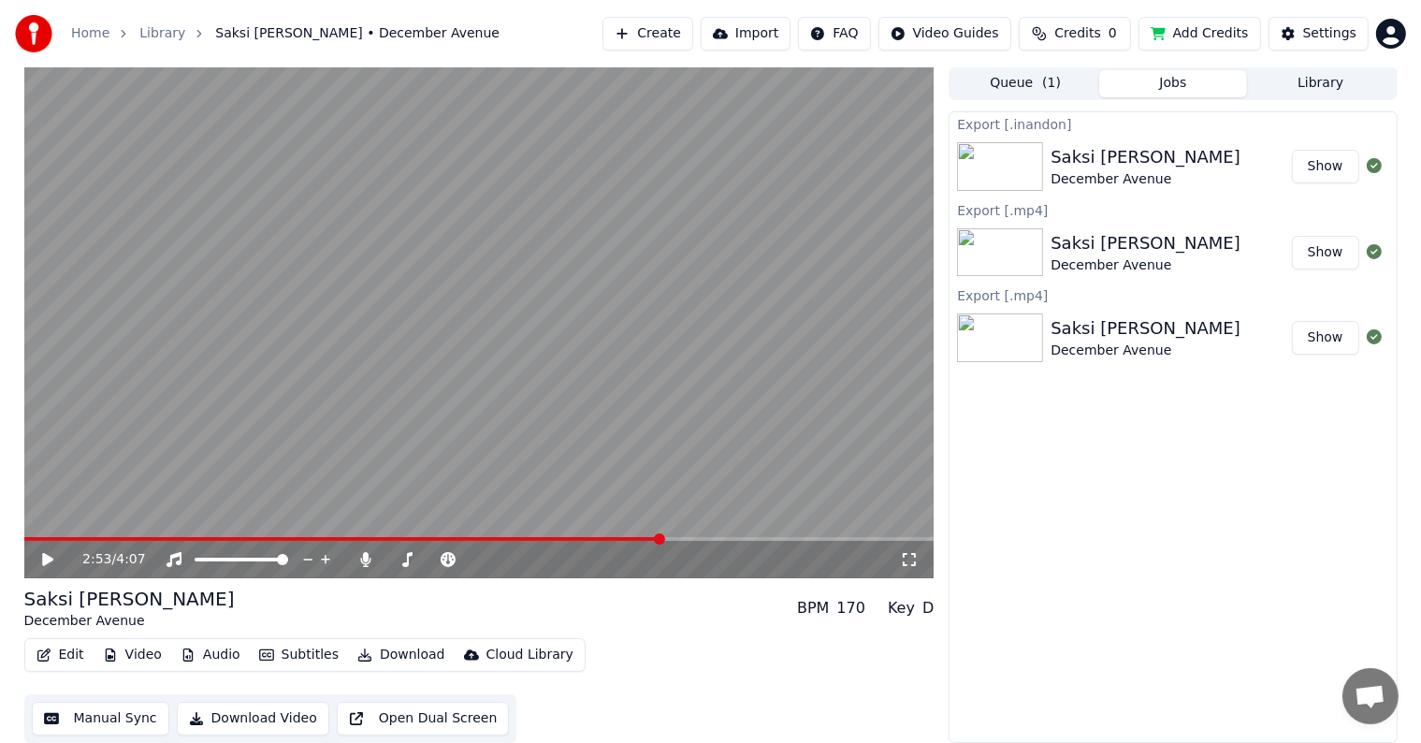
click at [1068, 674] on div "Export [.inandon] Saksi [PERSON_NAME] December Avenue Show Export [.mp4] Saksi …" at bounding box center [1172, 426] width 448 height 631
drag, startPoint x: 686, startPoint y: 621, endPoint x: 670, endPoint y: 625, distance: 17.2
click at [688, 621] on div "Saksi [PERSON_NAME] December Avenue BPM 170 Key D" at bounding box center [479, 607] width 910 height 45
click at [613, 640] on div "Edit Video Audio Subtitles Download Cloud Library Manual Sync Download Video Op…" at bounding box center [479, 690] width 910 height 105
click at [686, 617] on div "Saksi [PERSON_NAME] December Avenue BPM 170 Key D" at bounding box center [479, 607] width 910 height 45
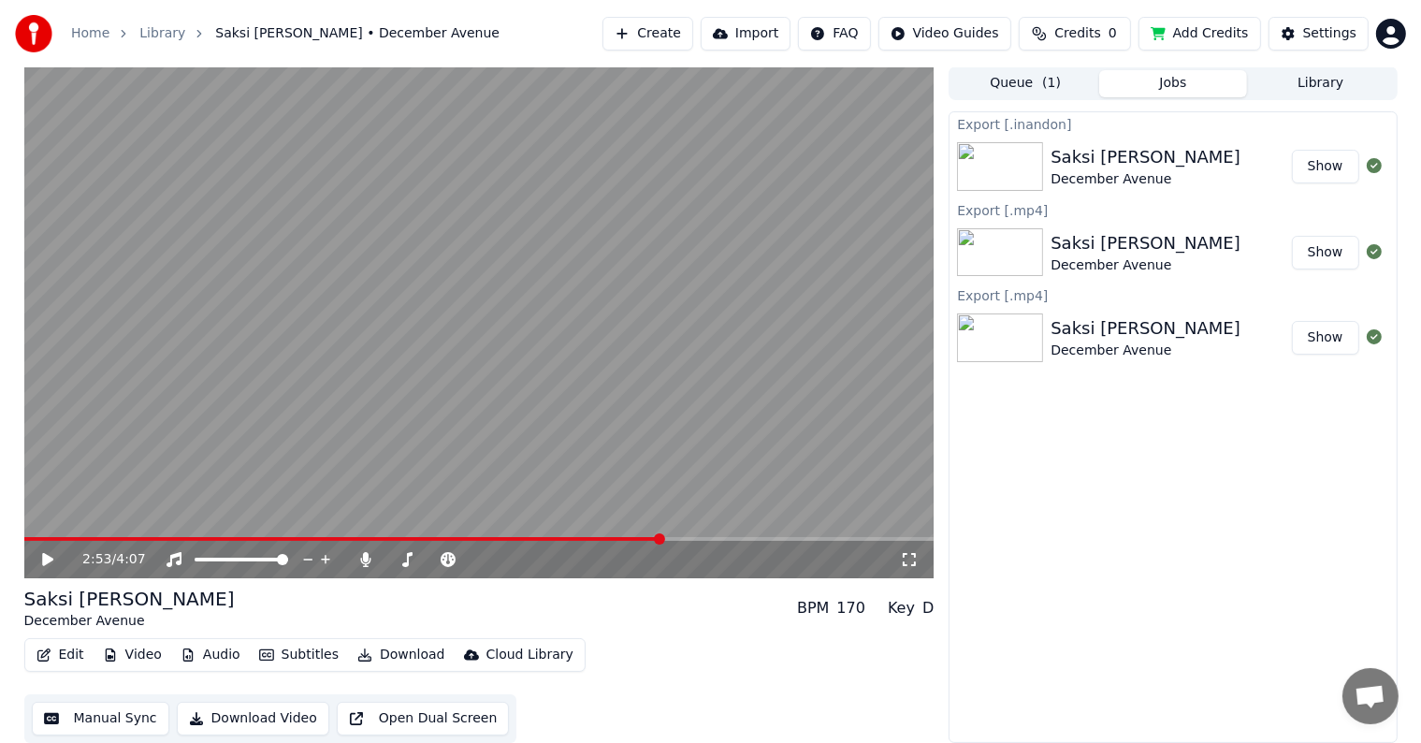
click at [679, 635] on div "Saksi [PERSON_NAME] December Avenue BPM 170 Key D Edit Video Audio Subtitles Do…" at bounding box center [479, 663] width 910 height 157
click at [467, 535] on video at bounding box center [479, 322] width 910 height 512
click at [467, 539] on span at bounding box center [343, 539] width 638 height 4
click at [671, 634] on div "Saksi [PERSON_NAME] December Avenue BPM 170 Key D Edit Video Audio Subtitles Do…" at bounding box center [479, 663] width 910 height 157
click at [640, 655] on div "Edit Video Audio Subtitles Download Cloud Library Manual Sync Download Video Op…" at bounding box center [479, 690] width 910 height 105
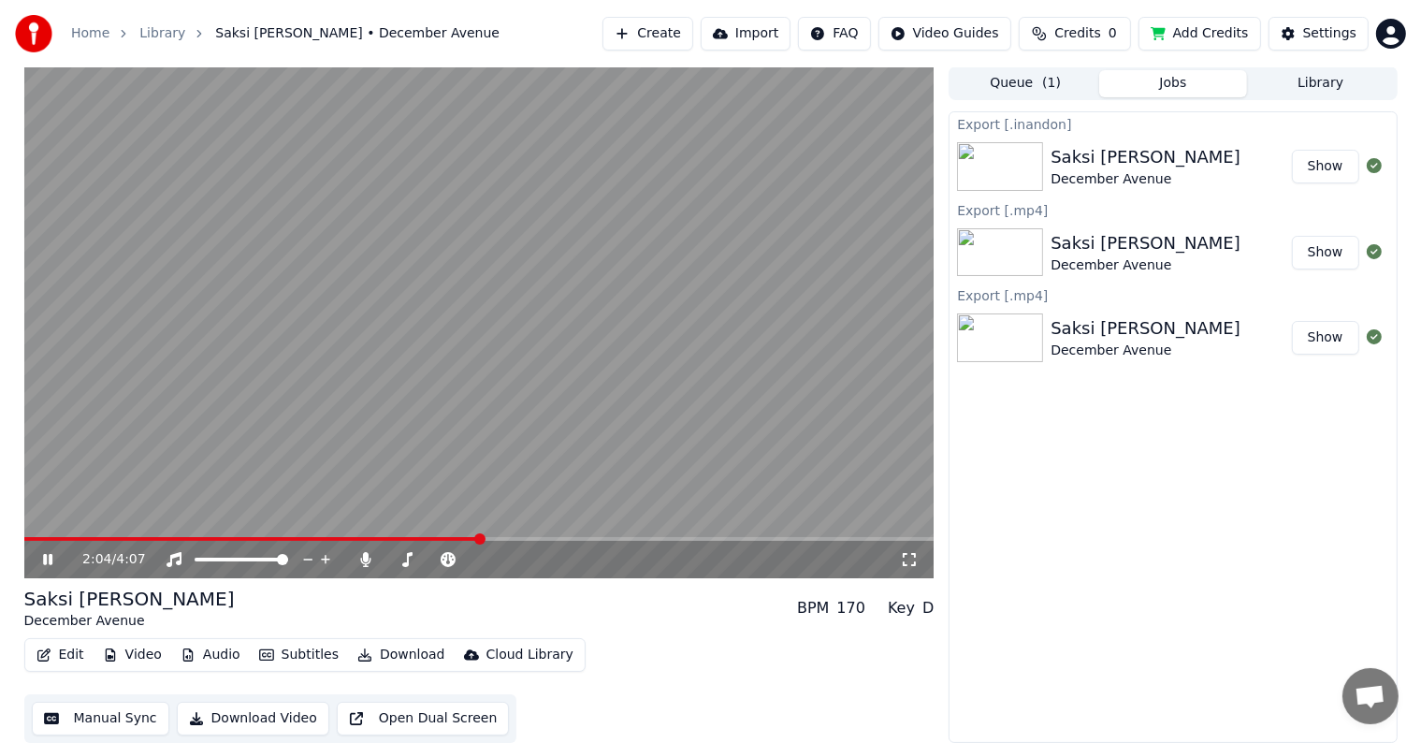
click at [702, 609] on div "Saksi [PERSON_NAME] December Avenue BPM 170 Key D" at bounding box center [479, 607] width 910 height 45
click at [670, 619] on div "Saksi [PERSON_NAME] December Avenue BPM 170 Key D" at bounding box center [479, 607] width 910 height 45
click at [501, 382] on video at bounding box center [479, 322] width 910 height 512
click at [598, 614] on div "Saksi [PERSON_NAME] December Avenue BPM 170 Key D" at bounding box center [479, 607] width 910 height 45
click at [589, 616] on div "Saksi [PERSON_NAME] December Avenue BPM 170 Key D" at bounding box center [479, 607] width 910 height 45
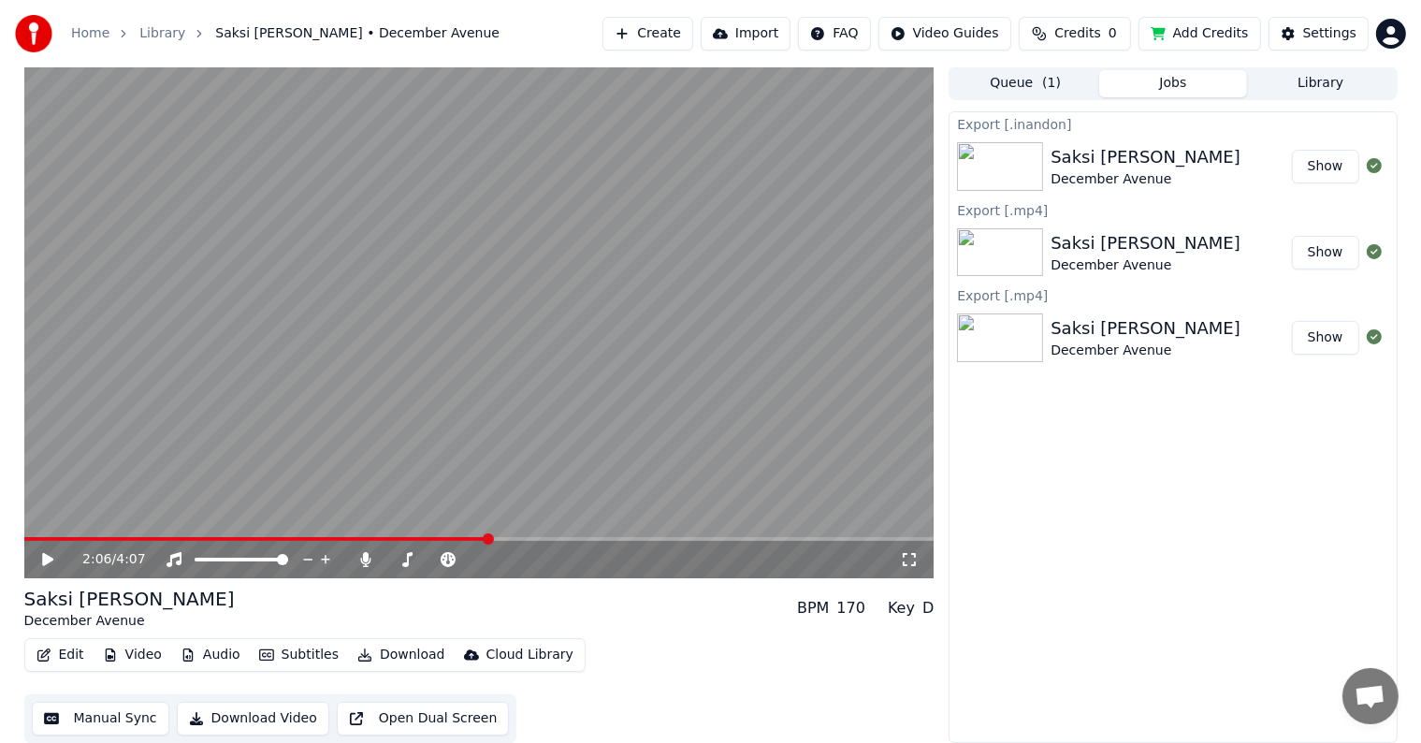
click at [1294, 79] on button "Library" at bounding box center [1321, 83] width 148 height 27
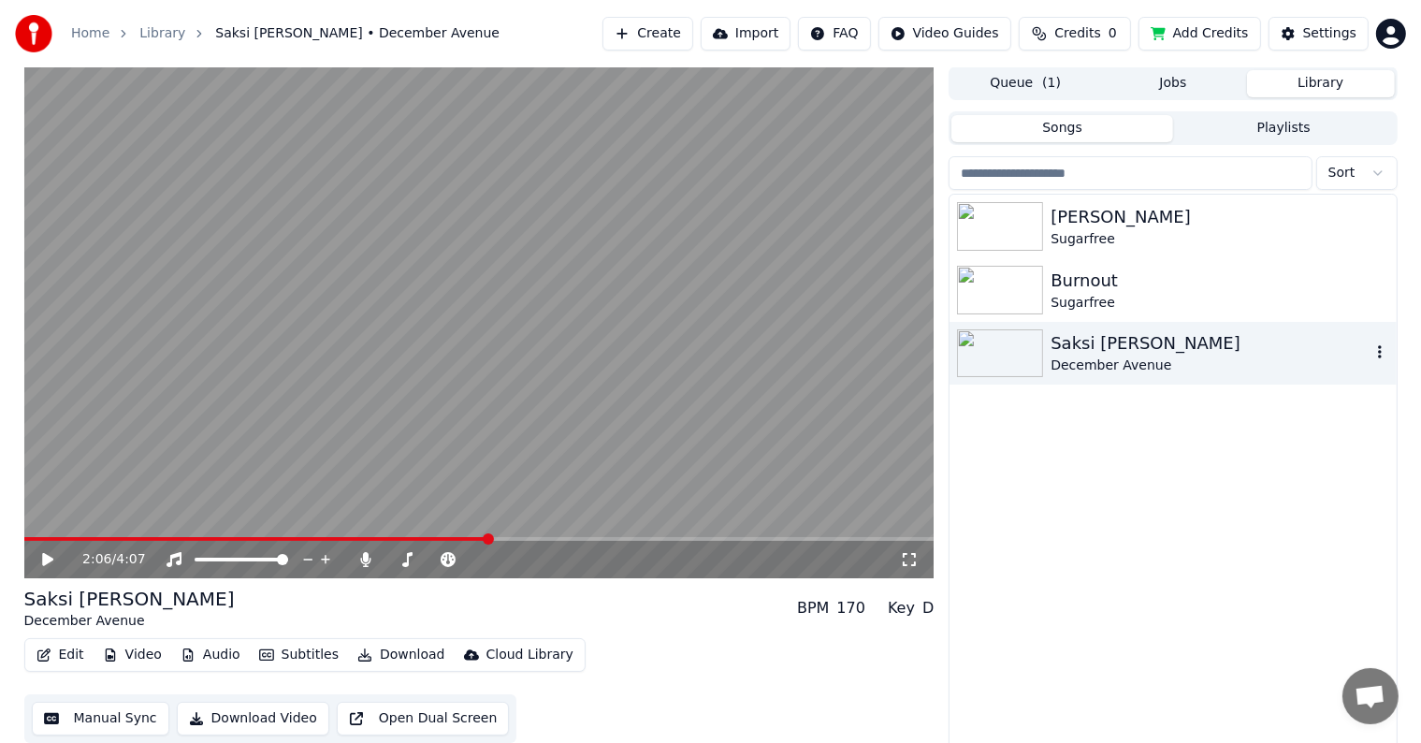
click at [1145, 283] on div "Burnout" at bounding box center [1219, 280] width 338 height 26
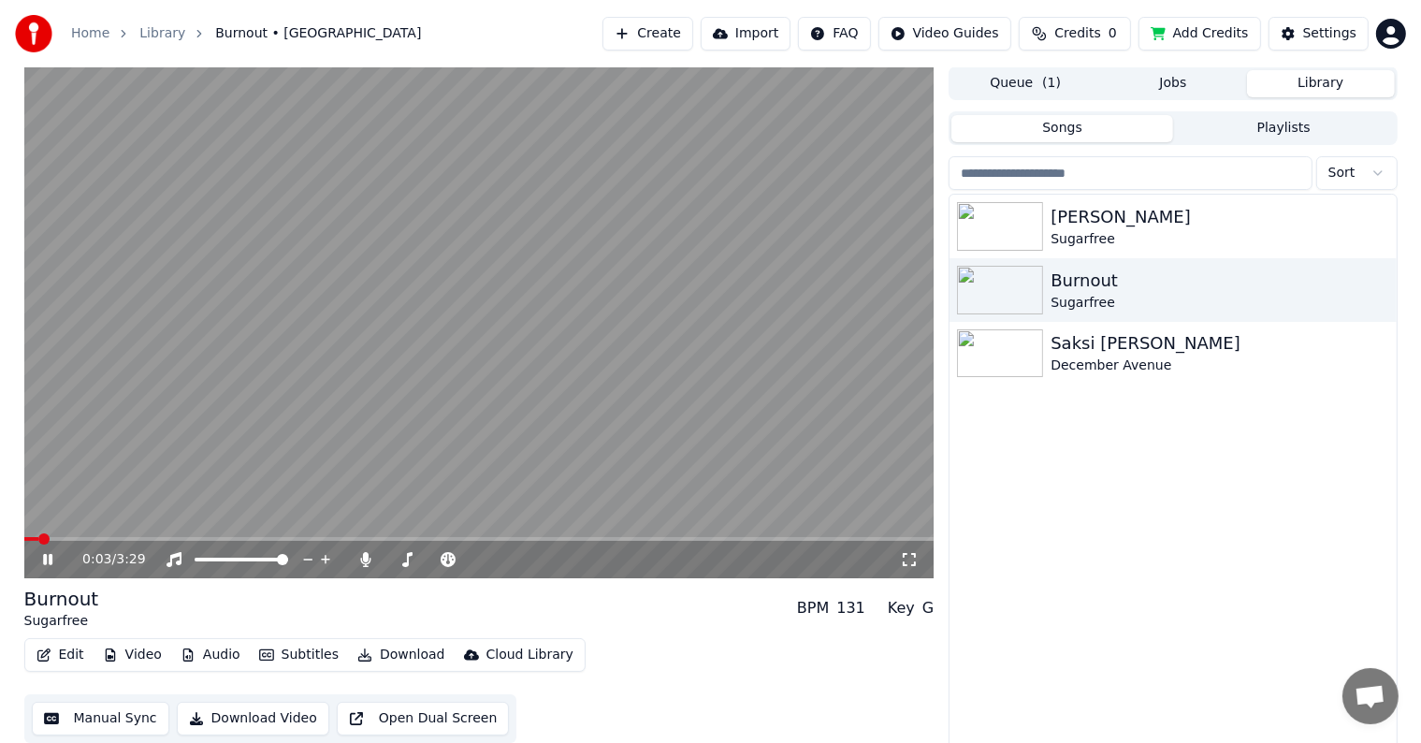
click at [108, 535] on video at bounding box center [479, 322] width 910 height 512
click at [111, 542] on div "0:03 / 3:29" at bounding box center [479, 559] width 910 height 37
click at [112, 539] on span at bounding box center [479, 539] width 910 height 4
click at [42, 559] on icon at bounding box center [47, 559] width 11 height 13
click at [667, 627] on div "Burnout Sugarfree BPM 131 Key G" at bounding box center [479, 607] width 910 height 45
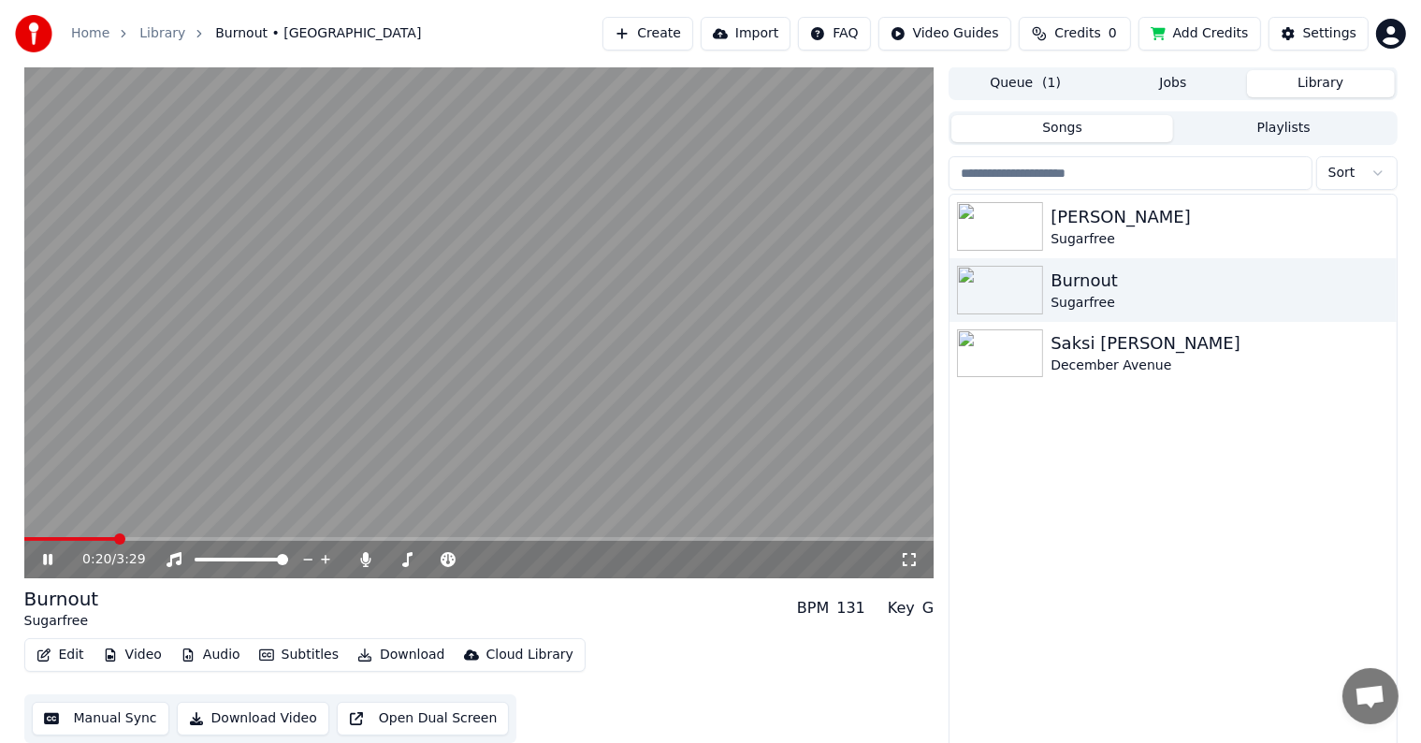
click at [631, 632] on div "Burnout Sugarfree BPM 131 Key G Edit Video Audio Subtitles Download Cloud Libra…" at bounding box center [479, 663] width 910 height 157
drag, startPoint x: 631, startPoint y: 631, endPoint x: 601, endPoint y: 632, distance: 29.9
click at [630, 631] on div "Burnout Sugarfree BPM 131 Key G Edit Video Audio Subtitles Download Cloud Libra…" at bounding box center [479, 663] width 910 height 157
click at [601, 632] on div "Burnout Sugarfree BPM 131 Key G Edit Video Audio Subtitles Download Cloud Libra…" at bounding box center [479, 663] width 910 height 157
click at [1090, 221] on div "[PERSON_NAME]" at bounding box center [1219, 217] width 338 height 26
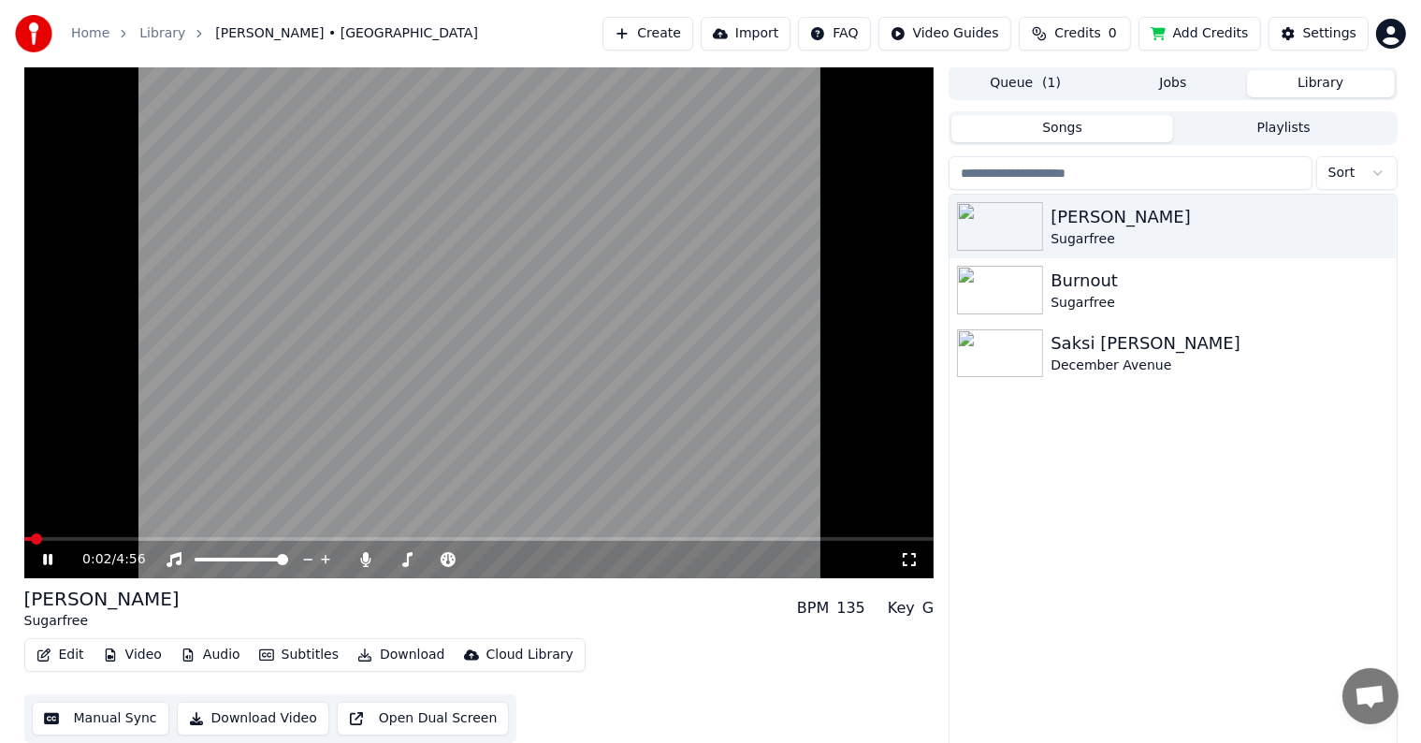
click at [657, 603] on div "[PERSON_NAME] Sugarfree BPM 135 Key G" at bounding box center [479, 607] width 910 height 45
click at [633, 604] on div "[PERSON_NAME] Sugarfree BPM 135 Key G" at bounding box center [479, 607] width 910 height 45
click at [91, 535] on video at bounding box center [479, 322] width 910 height 512
click at [93, 537] on span at bounding box center [479, 539] width 910 height 4
click at [133, 537] on span at bounding box center [479, 539] width 910 height 4
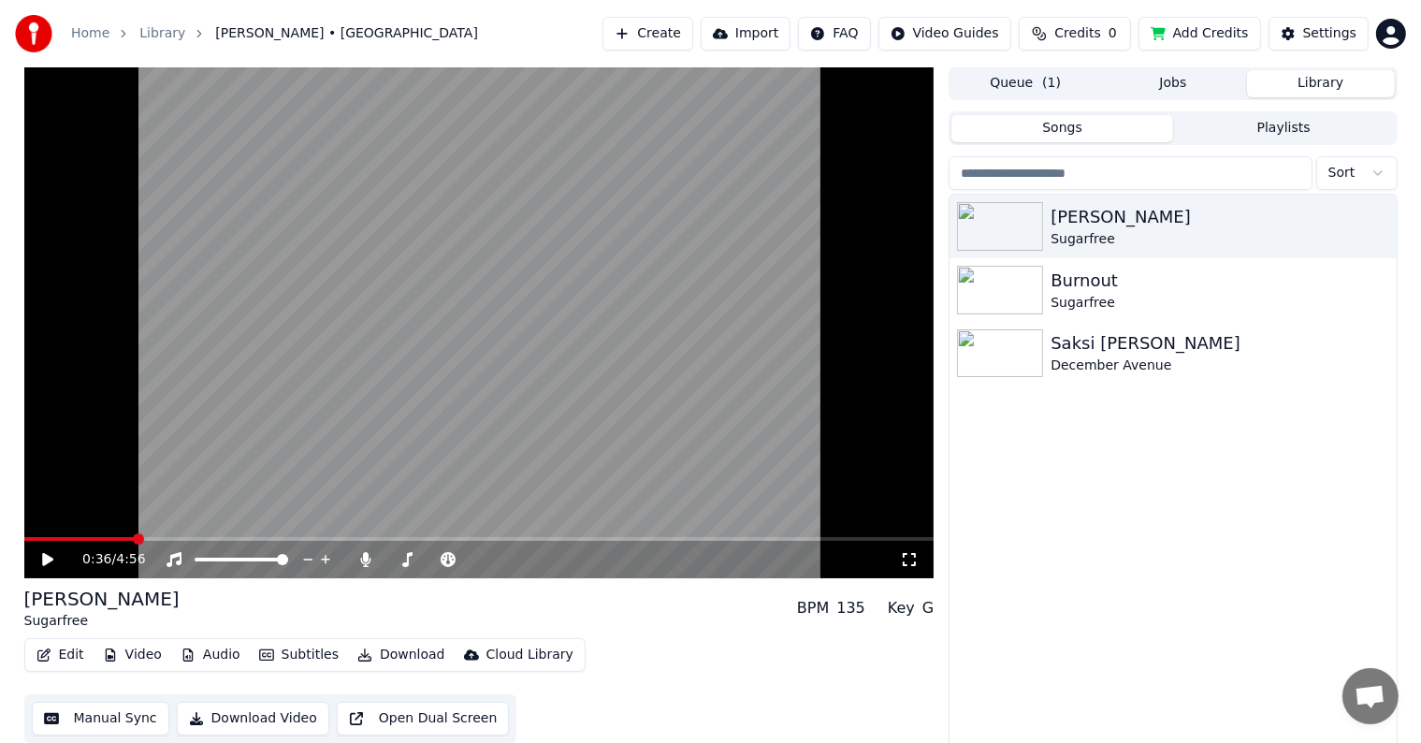
click at [42, 554] on icon at bounding box center [47, 559] width 11 height 13
click at [33, 537] on span at bounding box center [28, 539] width 9 height 4
click at [41, 557] on icon at bounding box center [61, 559] width 44 height 15
click at [1108, 285] on div "Burnout" at bounding box center [1209, 280] width 319 height 26
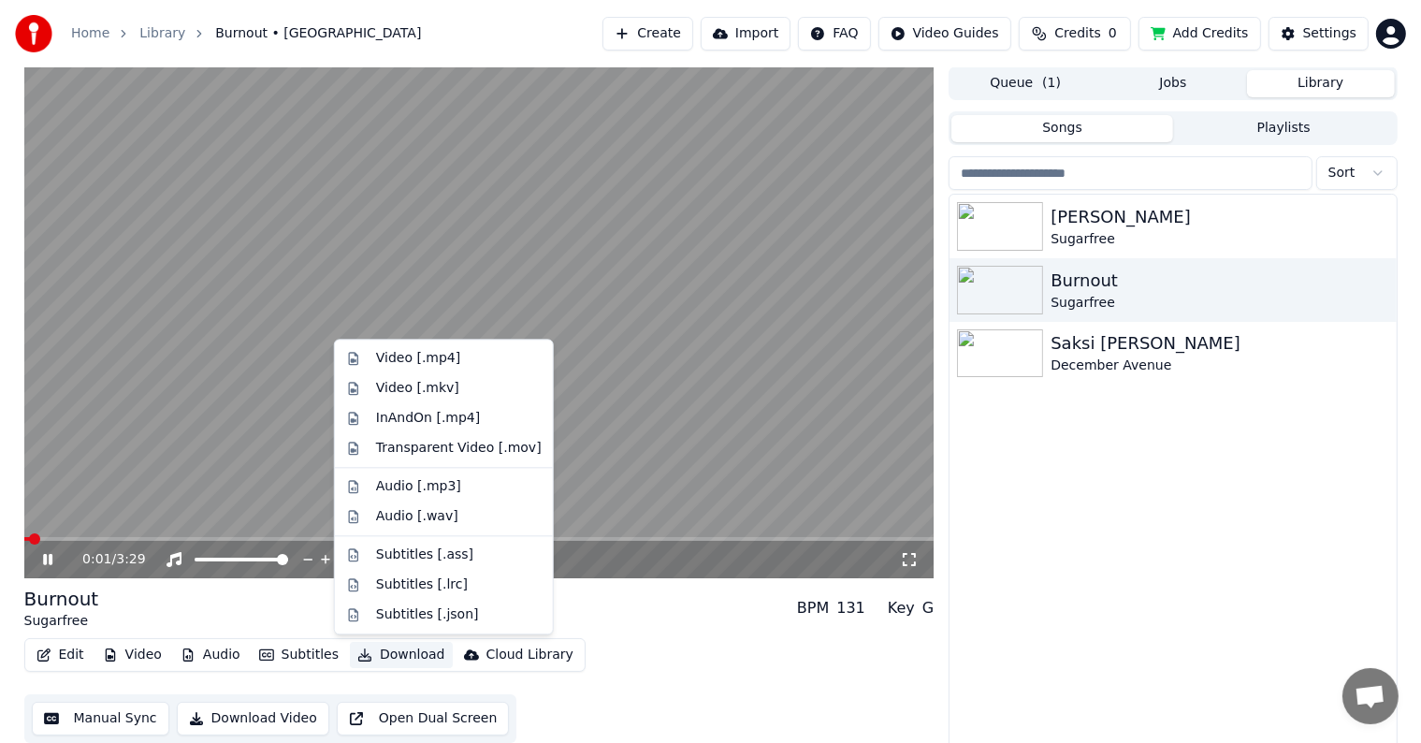
click at [395, 655] on button "Download" at bounding box center [401, 655] width 103 height 26
click at [486, 419] on div "InAndOn [.mp4]" at bounding box center [459, 418] width 166 height 19
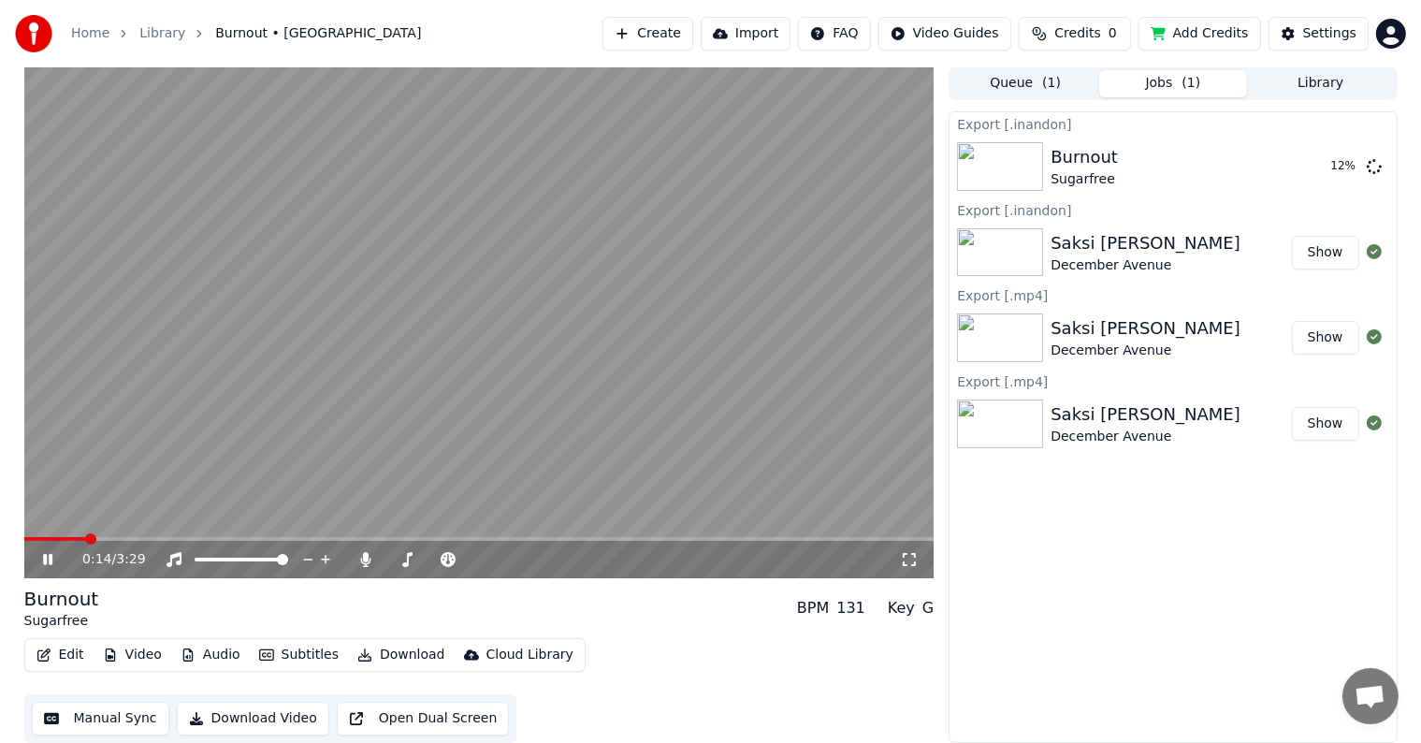
click at [1298, 82] on button "Library" at bounding box center [1321, 83] width 148 height 27
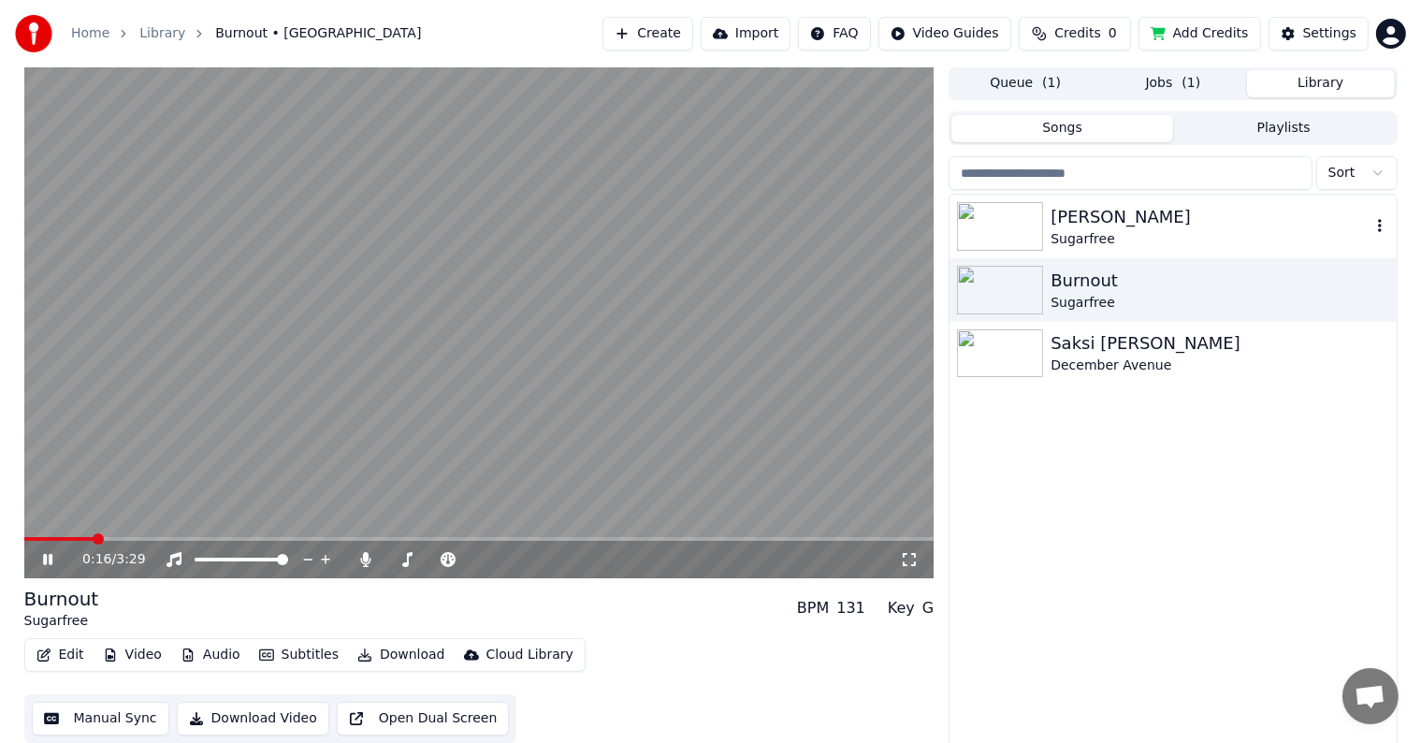
click at [1165, 228] on div "[PERSON_NAME]" at bounding box center [1209, 217] width 319 height 26
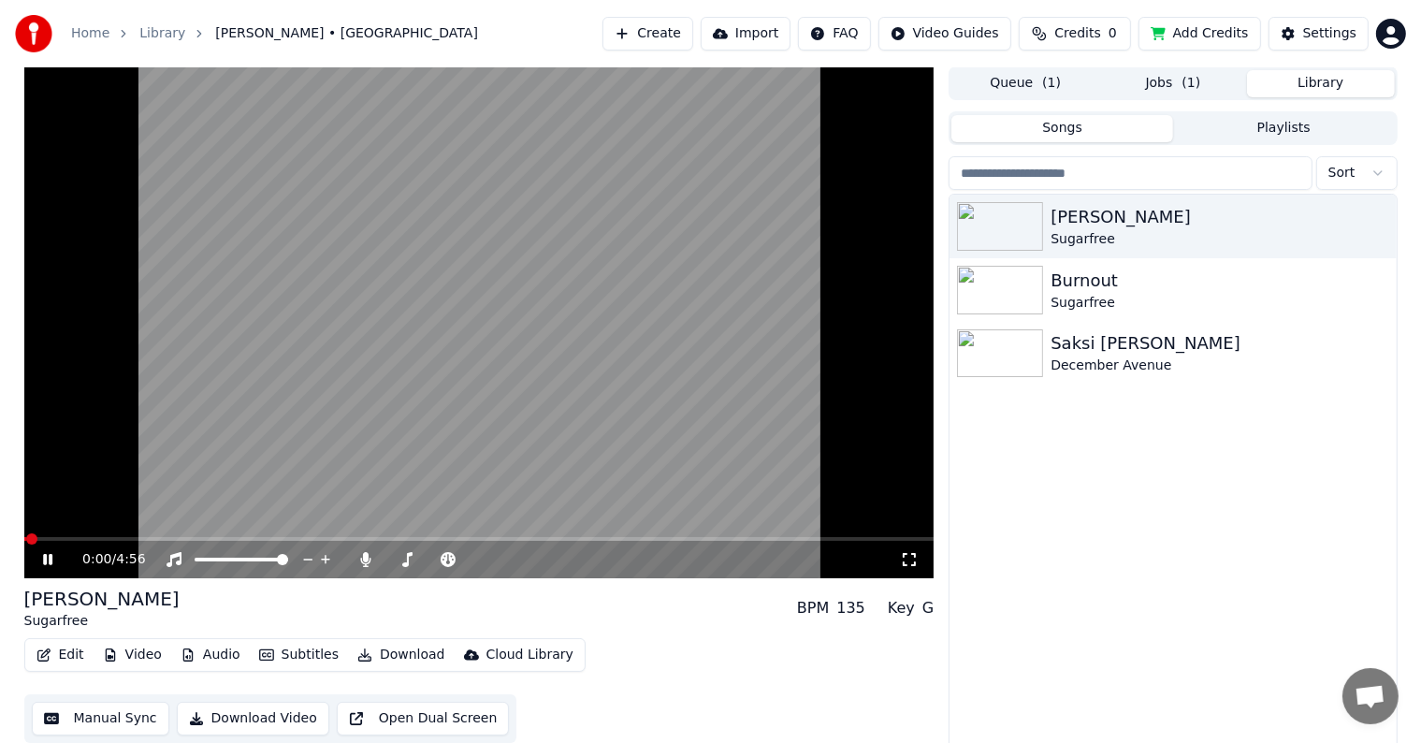
click at [359, 657] on icon "button" at bounding box center [364, 654] width 15 height 13
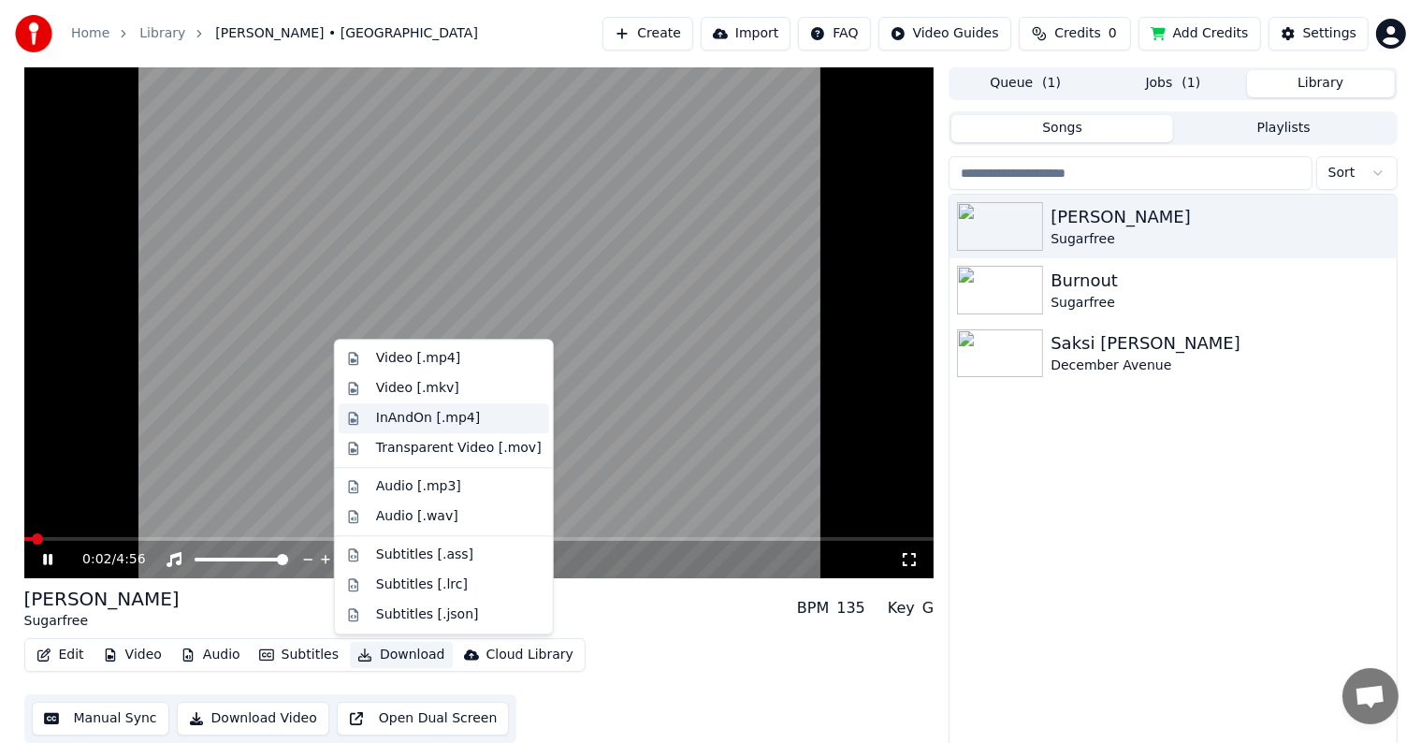
click at [449, 417] on div "InAndOn [.mp4]" at bounding box center [428, 418] width 105 height 19
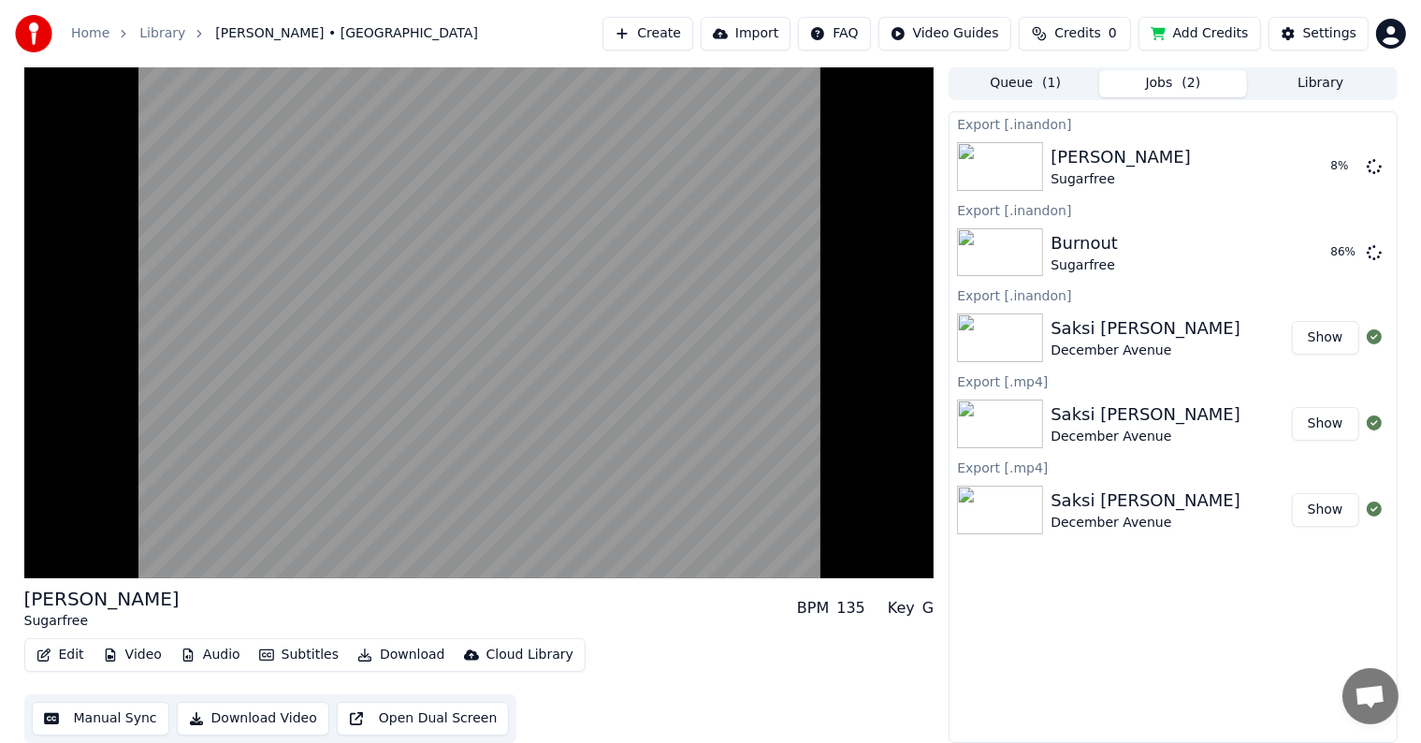
click at [692, 630] on div "[PERSON_NAME] Sugarfree BPM 135 Key G Edit Video Audio Subtitles Download Cloud…" at bounding box center [479, 663] width 910 height 157
click at [634, 645] on div "Edit Video Audio Subtitles Download Cloud Library Manual Sync Download Video Op…" at bounding box center [479, 690] width 910 height 105
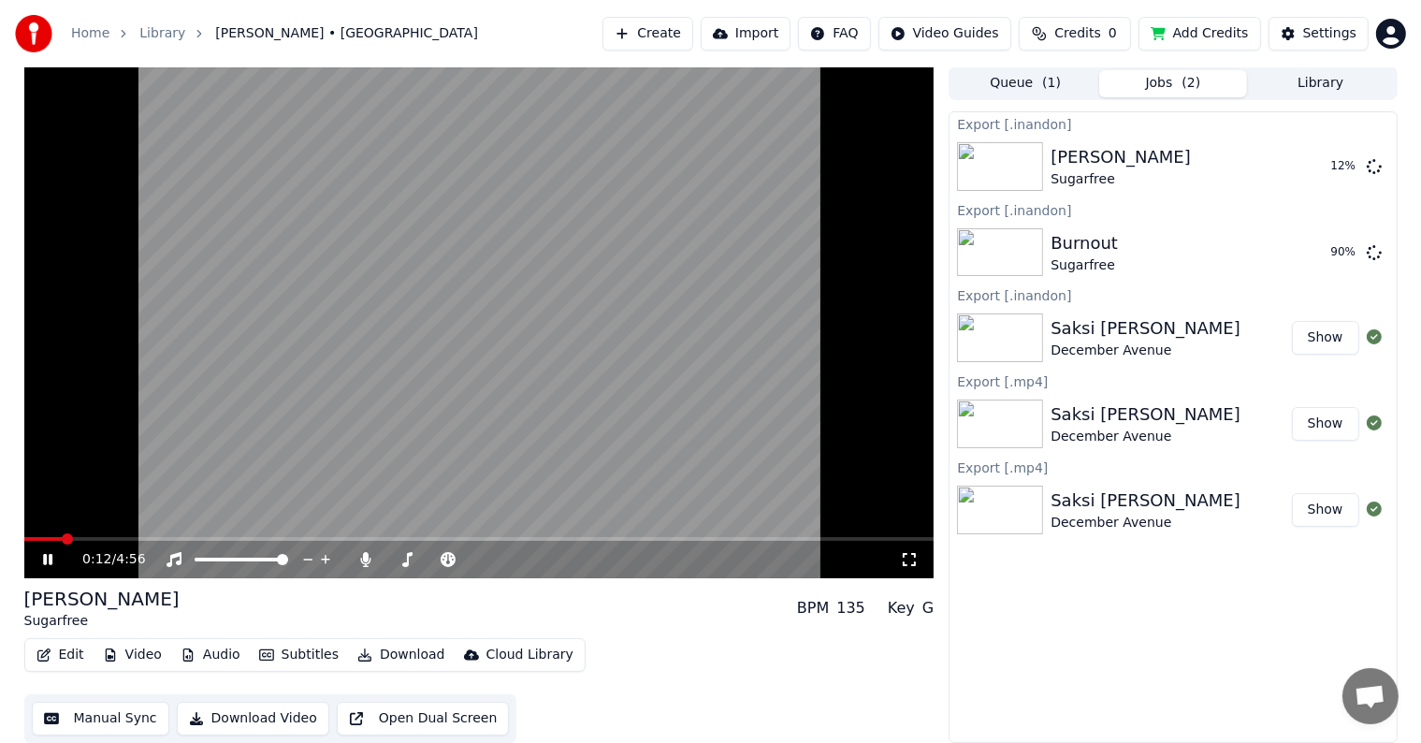
click at [51, 556] on icon at bounding box center [47, 559] width 9 height 11
